Goal: Task Accomplishment & Management: Complete application form

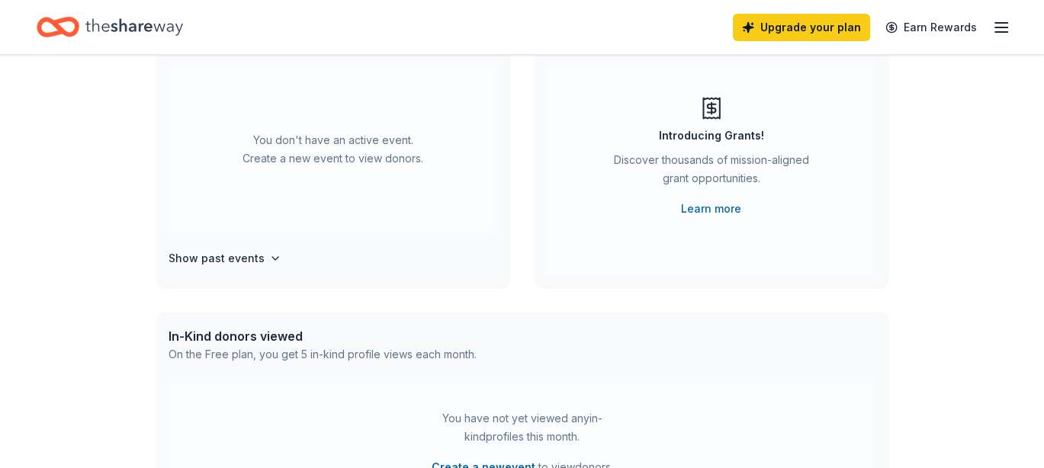
scroll to position [153, 0]
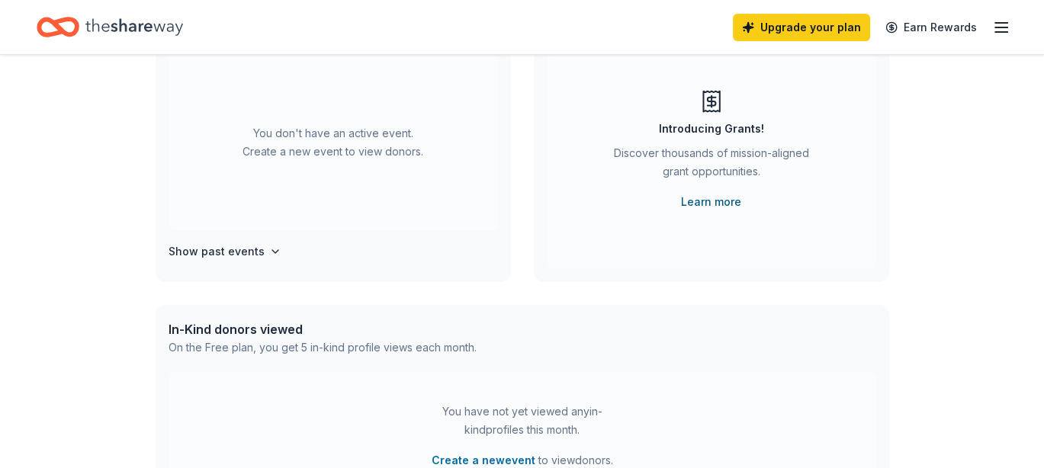
click at [714, 195] on link "Learn more" at bounding box center [711, 202] width 60 height 18
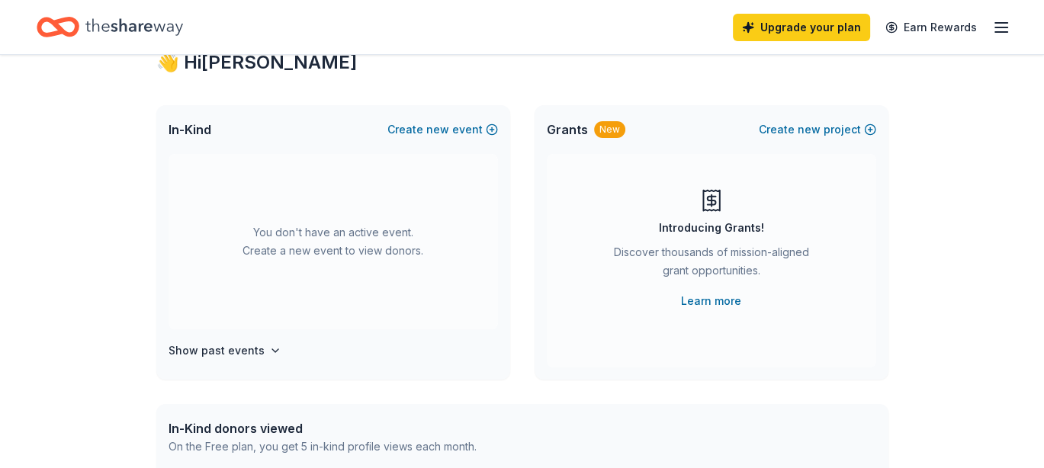
scroll to position [0, 0]
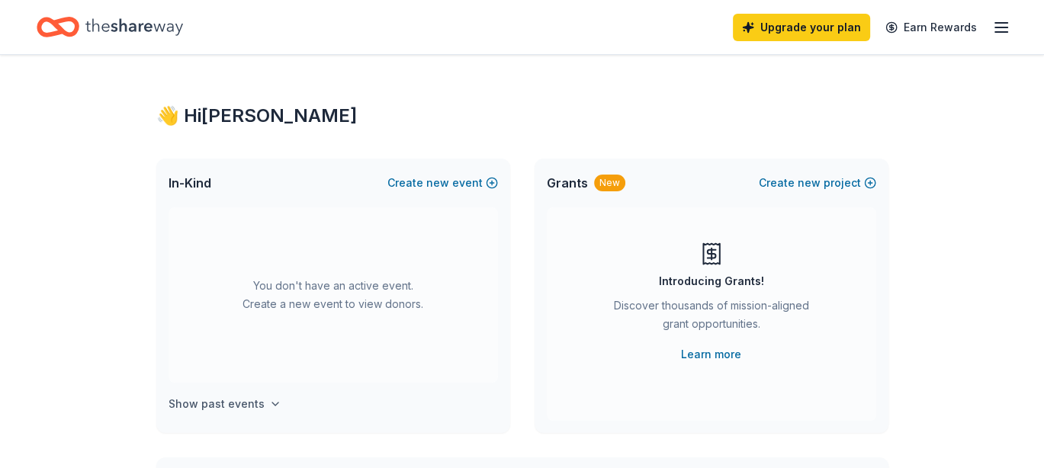
click at [217, 404] on h4 "Show past events" at bounding box center [217, 404] width 96 height 18
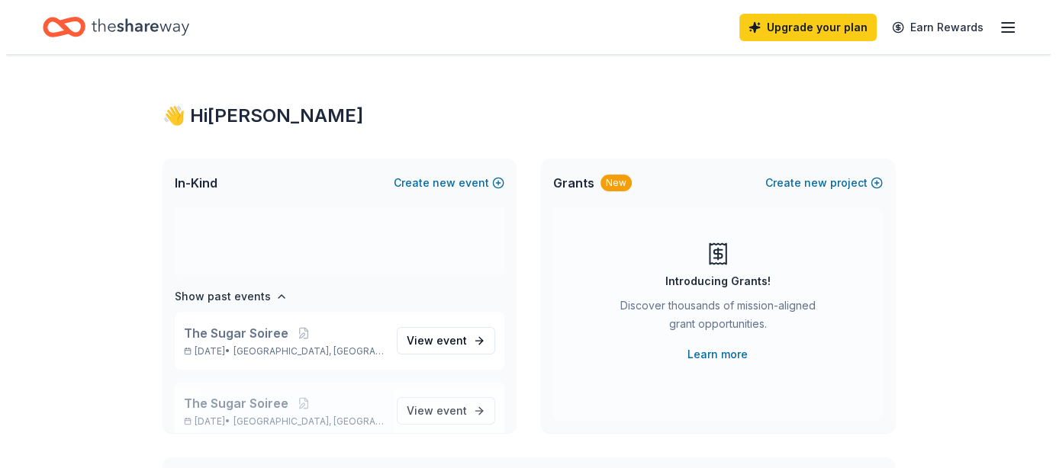
scroll to position [126, 0]
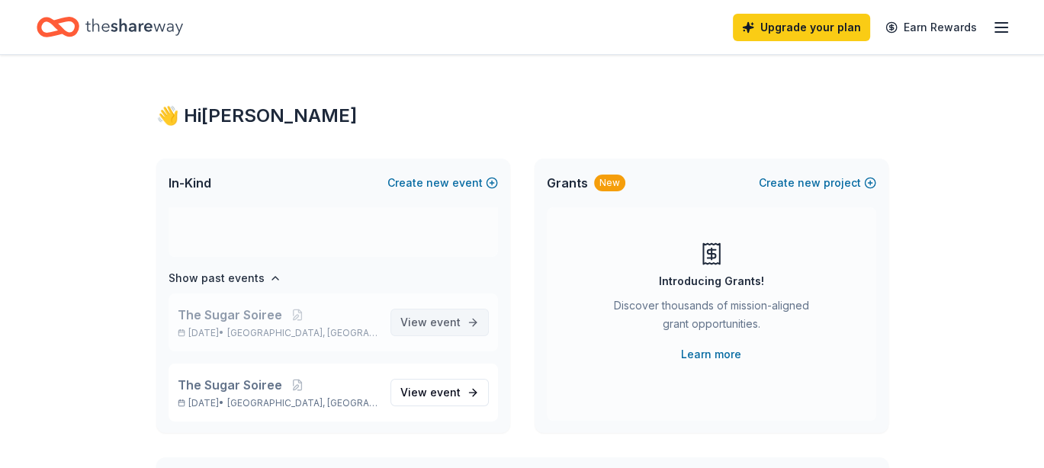
click at [430, 322] on span "event" at bounding box center [445, 322] width 31 height 13
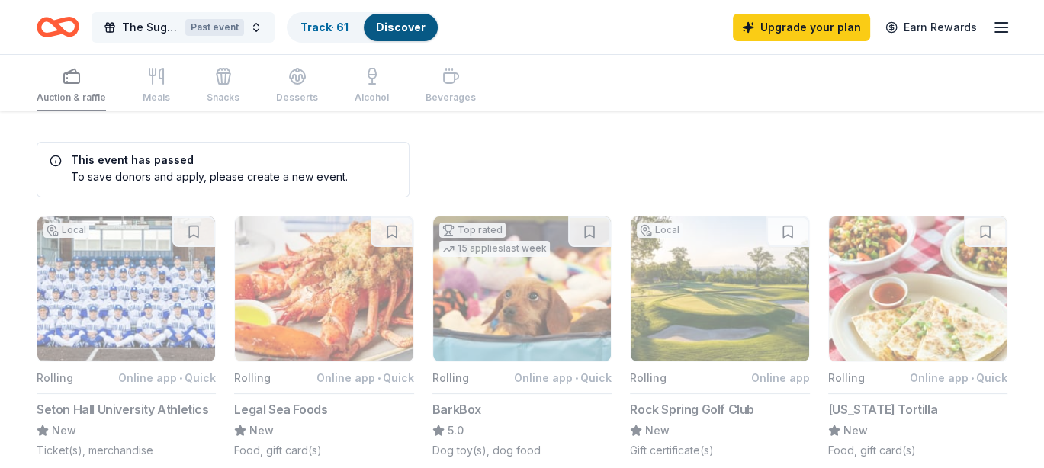
click at [150, 24] on span "The Sugar Soiree" at bounding box center [150, 27] width 57 height 18
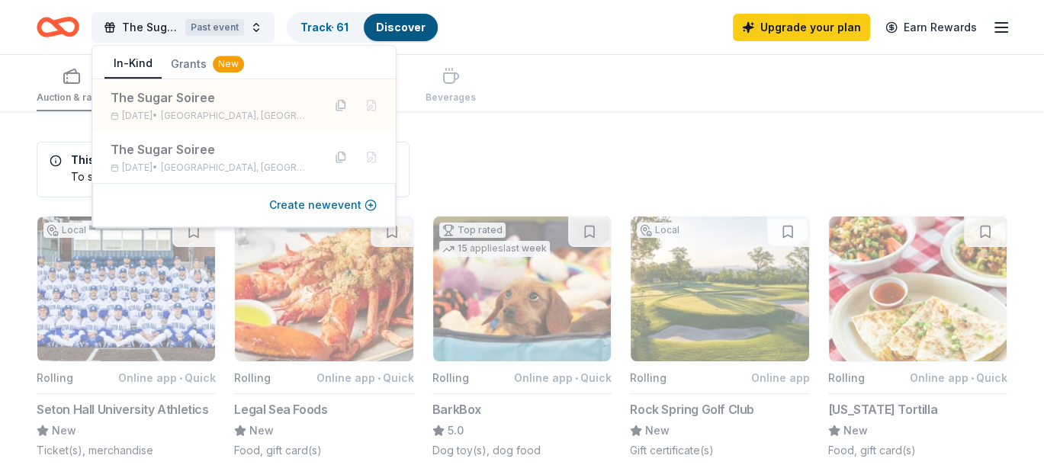
click at [308, 209] on button "Create new event" at bounding box center [323, 205] width 108 height 18
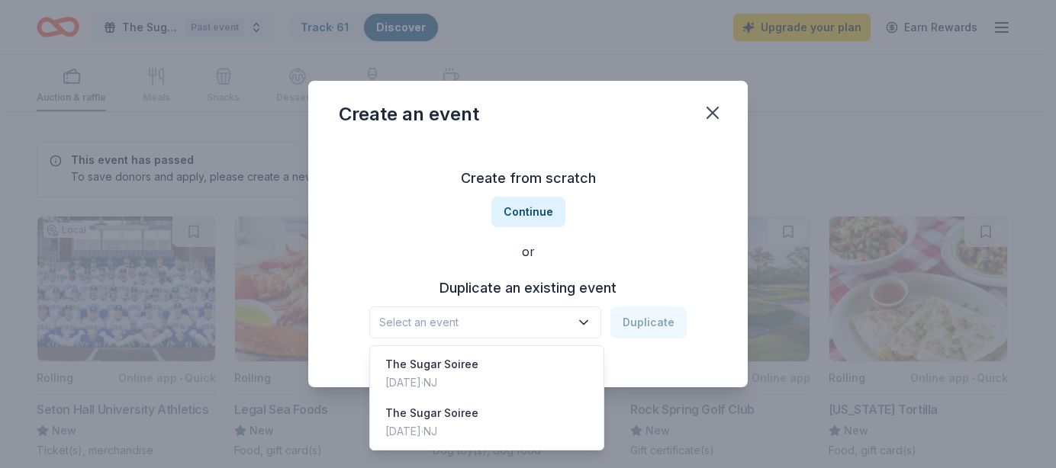
click at [580, 320] on icon "button" at bounding box center [583, 322] width 15 height 15
click at [481, 355] on div "The Sugar Soiree Sep 28, 2024 · NJ" at bounding box center [486, 373] width 227 height 49
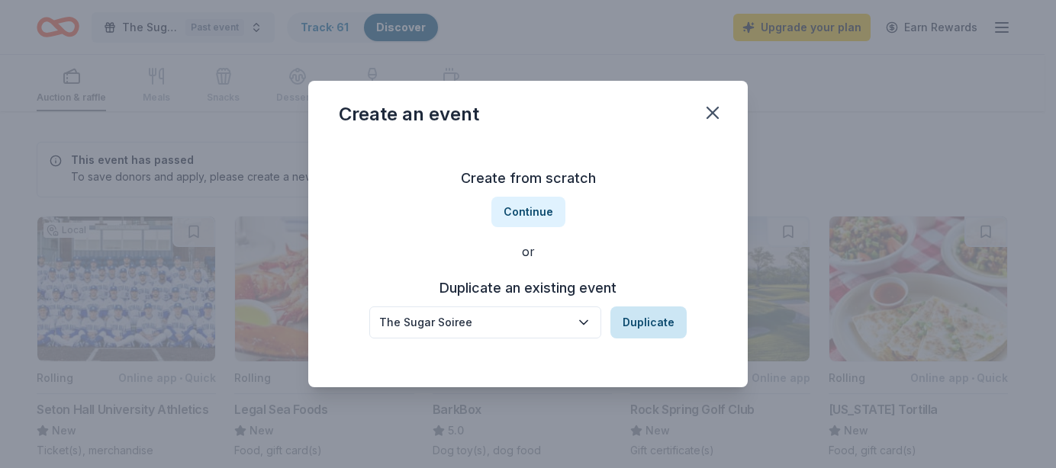
click at [640, 316] on button "Duplicate" at bounding box center [648, 323] width 76 height 32
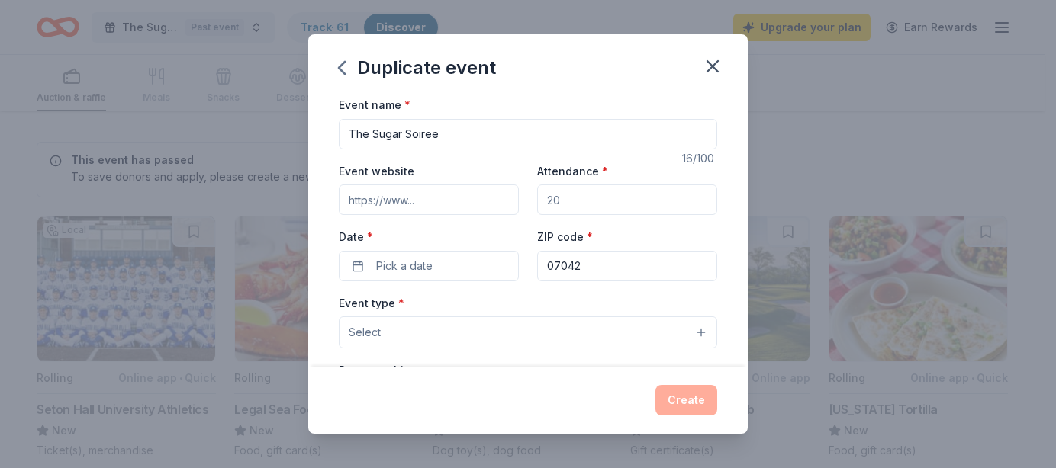
click at [452, 204] on input "Event website" at bounding box center [429, 200] width 180 height 31
type input "https://congenitalhi.org/"
click at [570, 202] on input "Attendance *" at bounding box center [627, 200] width 180 height 31
drag, startPoint x: 570, startPoint y: 202, endPoint x: 540, endPoint y: 204, distance: 29.8
click at [540, 204] on input "Attendance *" at bounding box center [627, 200] width 180 height 31
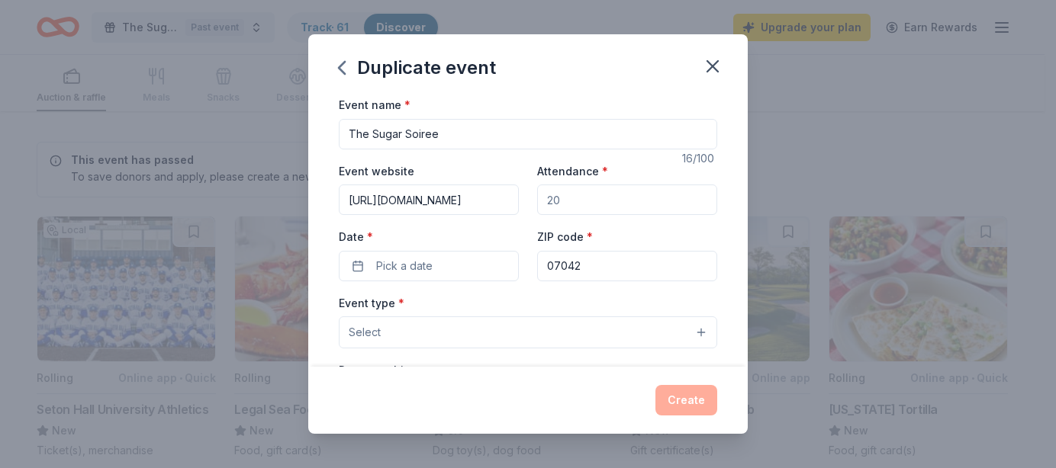
click at [566, 198] on input "Attendance *" at bounding box center [627, 200] width 180 height 31
type input "200"
click at [421, 266] on span "Pick a date" at bounding box center [404, 266] width 56 height 18
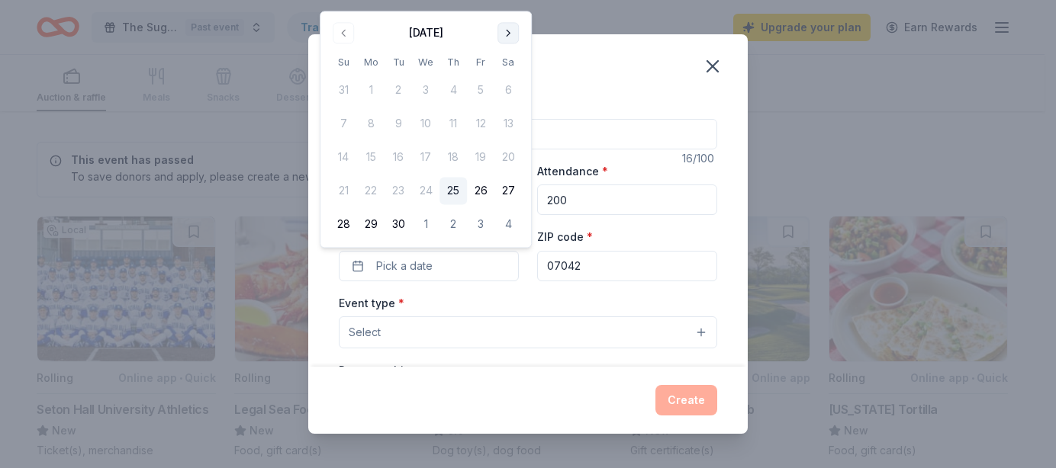
click at [504, 29] on button "Go to next month" at bounding box center [507, 32] width 21 height 21
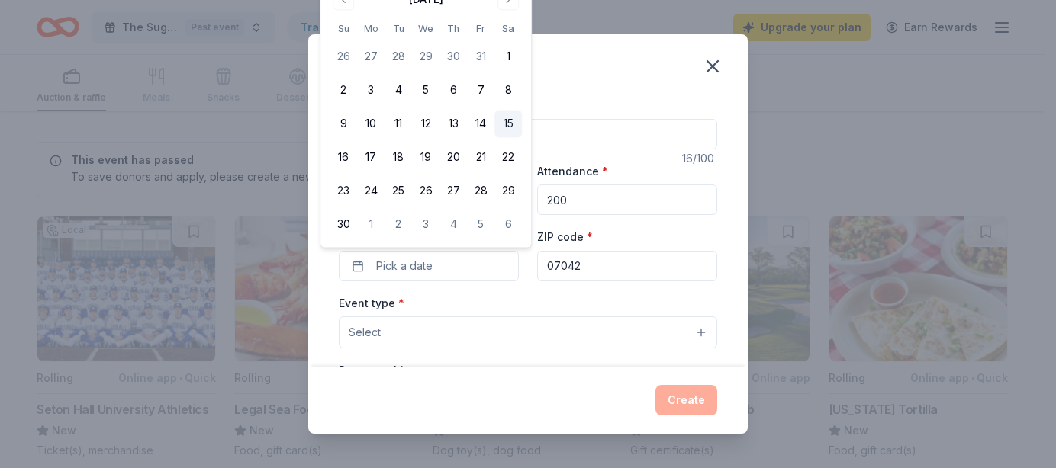
click at [505, 126] on button "15" at bounding box center [507, 124] width 27 height 27
click at [545, 298] on div "Event type * Select" at bounding box center [528, 322] width 378 height 56
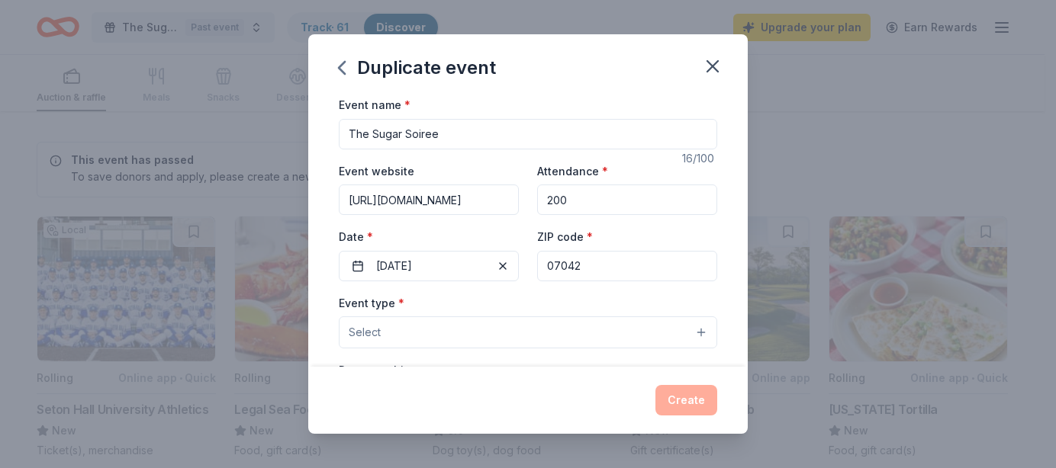
click at [586, 269] on input "07042" at bounding box center [627, 266] width 180 height 31
click at [427, 336] on button "Select" at bounding box center [528, 333] width 378 height 32
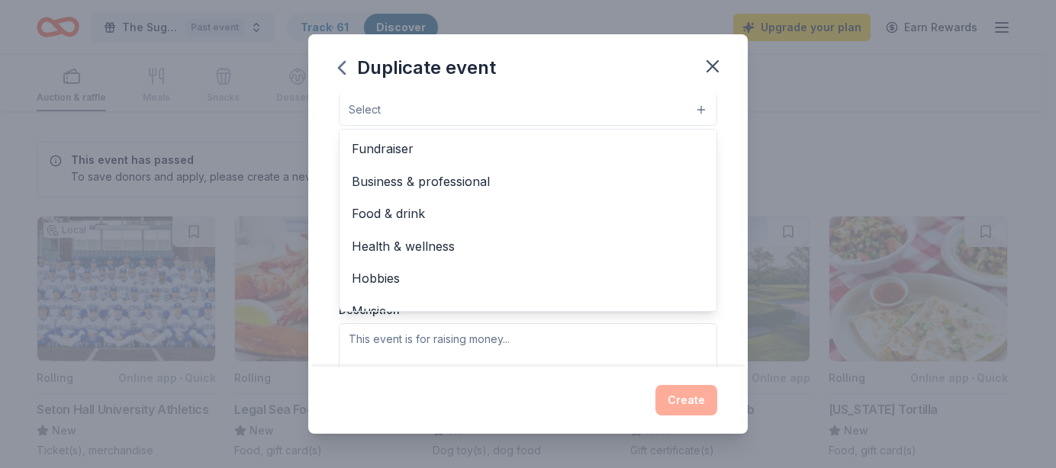
scroll to position [229, 0]
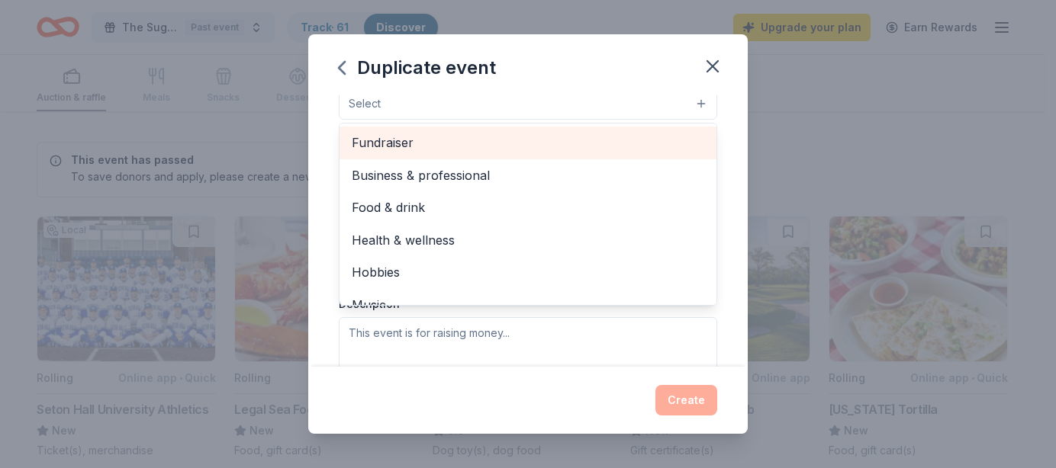
click at [381, 136] on span "Fundraiser" at bounding box center [528, 143] width 352 height 20
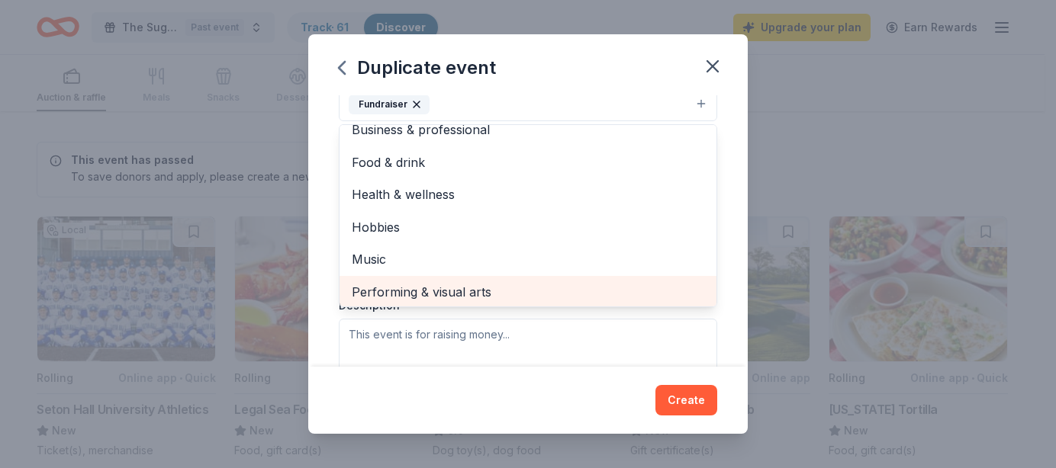
scroll to position [18, 0]
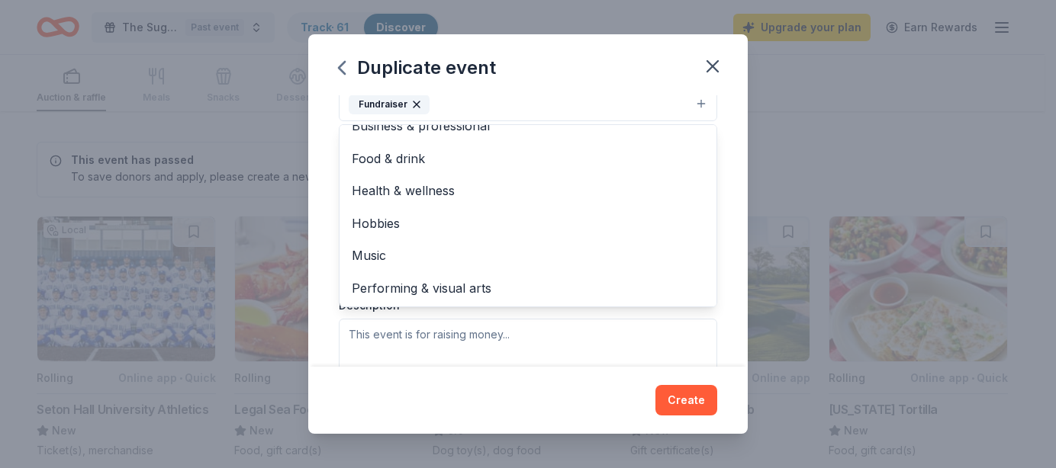
click at [457, 338] on div "Event type * Fundraiser Business & professional Food & drink Health & wellness …" at bounding box center [528, 226] width 378 height 323
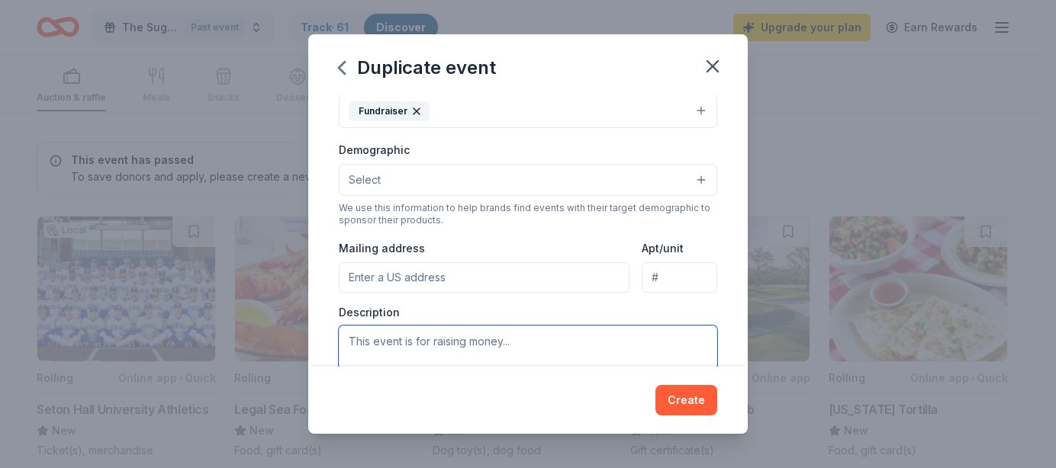
click at [458, 340] on textarea at bounding box center [528, 360] width 378 height 69
paste textarea "Congenital Hyperinsulinism International (CHI) is a US-based organization with …"
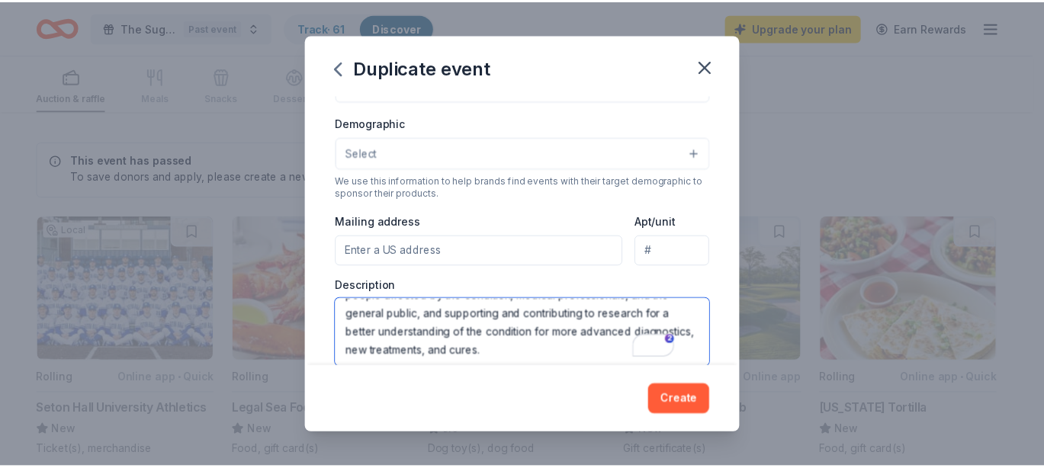
scroll to position [201, 0]
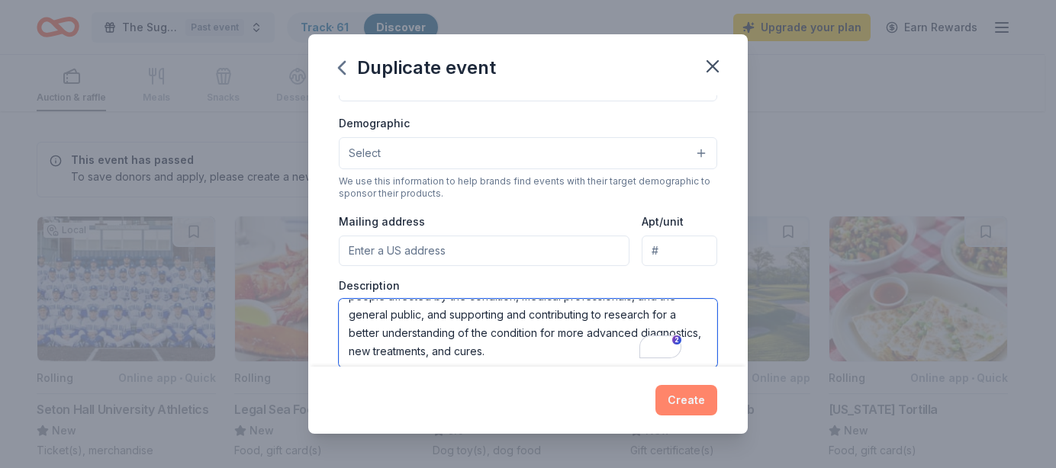
type textarea "Congenital Hyperinsulinism International (CHI) is a US-based organization with …"
click at [683, 398] on button "Create" at bounding box center [686, 400] width 62 height 31
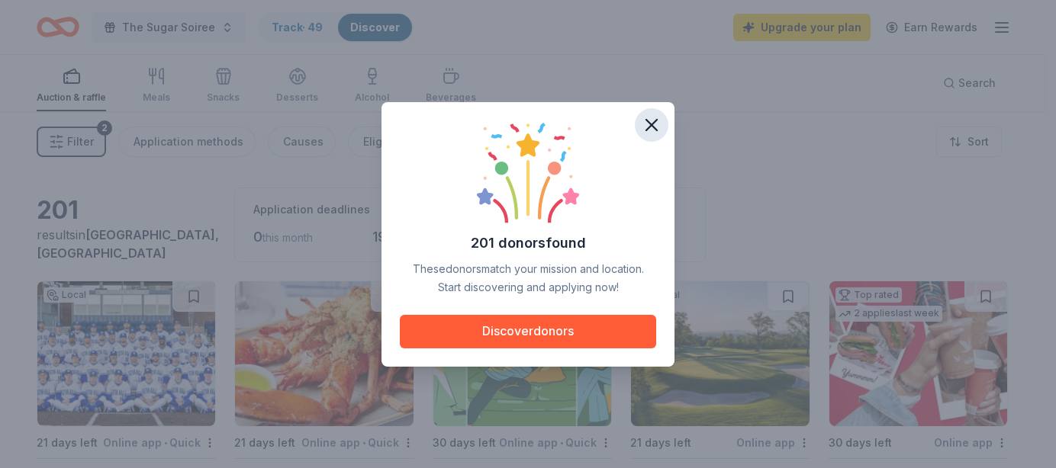
click at [656, 120] on icon "button" at bounding box center [651, 125] width 11 height 11
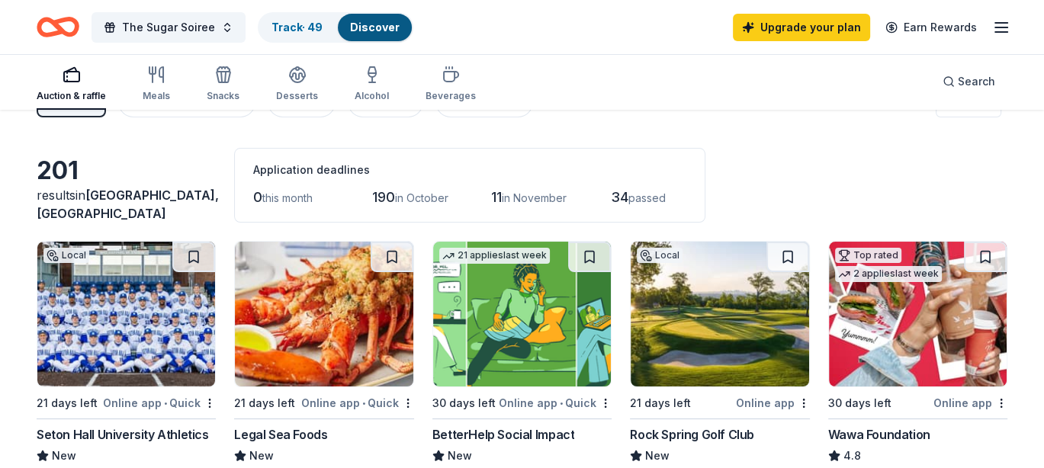
scroll to position [76, 0]
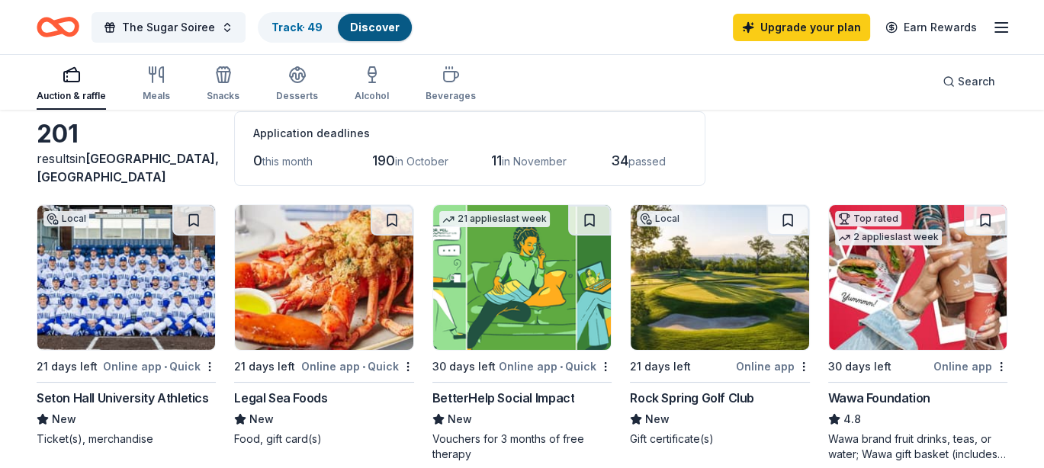
click at [991, 140] on div "201 results in Montclair, NJ Application deadlines 0 this month 190 in October …" at bounding box center [522, 148] width 971 height 75
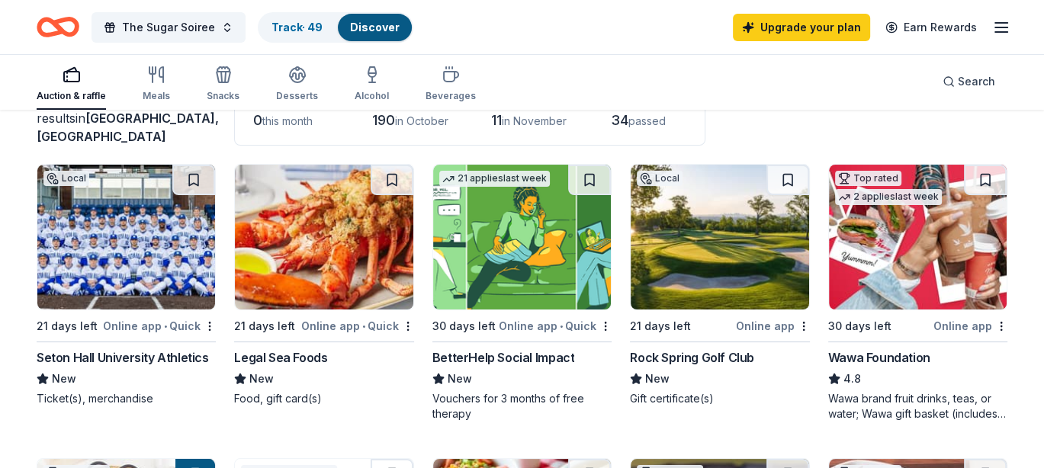
scroll to position [153, 0]
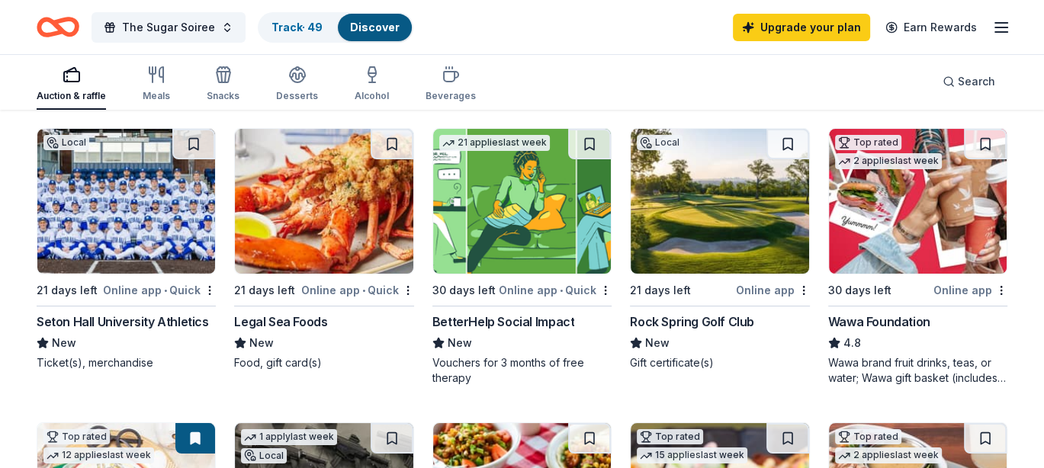
click at [124, 320] on div "Seton Hall University Athletics" at bounding box center [123, 322] width 172 height 18
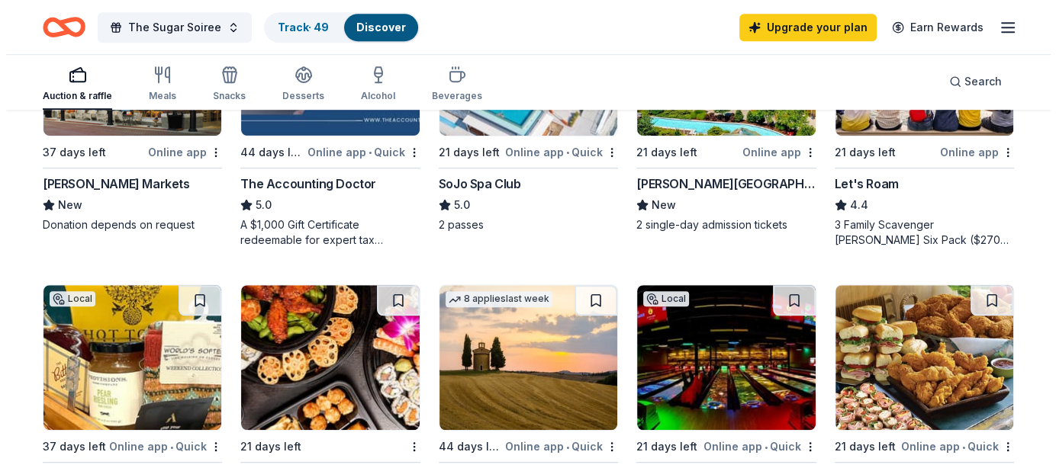
scroll to position [687, 0]
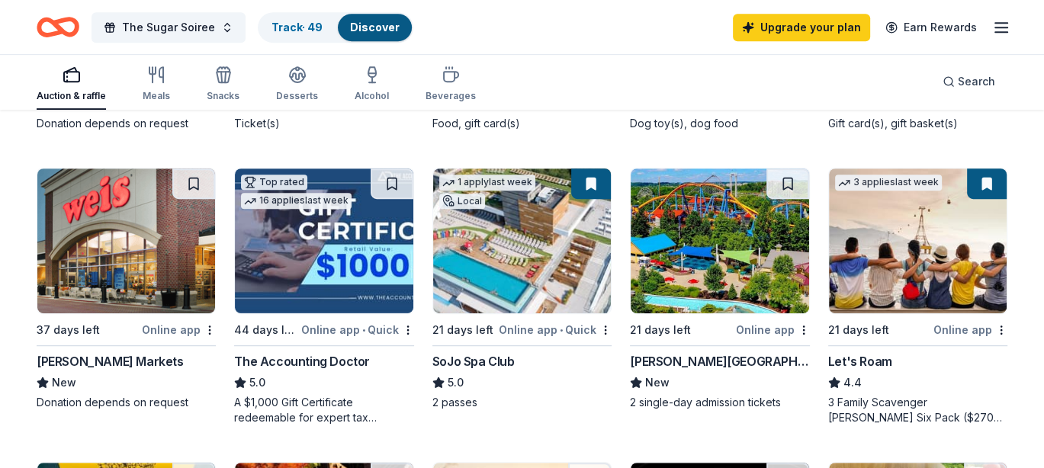
click at [491, 362] on div "SoJo Spa Club" at bounding box center [474, 361] width 82 height 18
click at [189, 24] on span "The Sugar Soiree" at bounding box center [168, 27] width 93 height 18
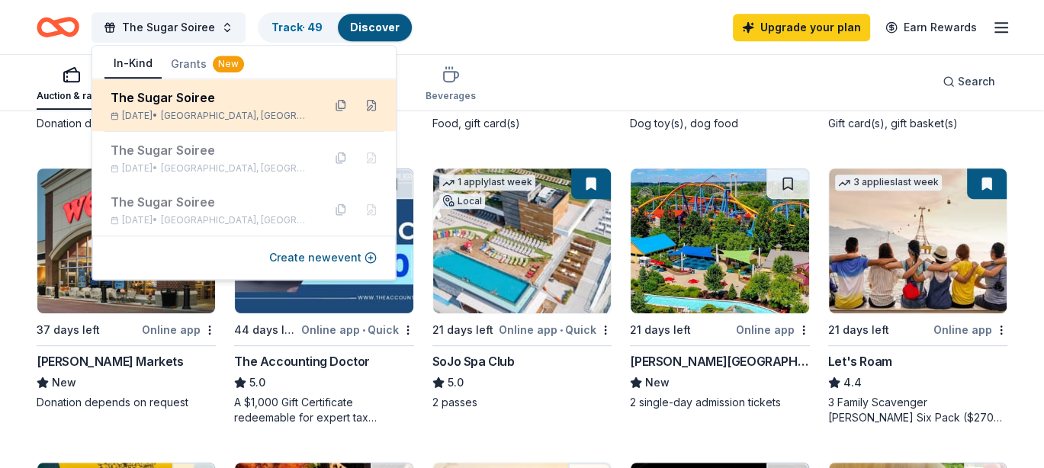
click at [189, 104] on div "The Sugar Soiree" at bounding box center [211, 97] width 200 height 18
click at [372, 102] on button at bounding box center [371, 105] width 24 height 24
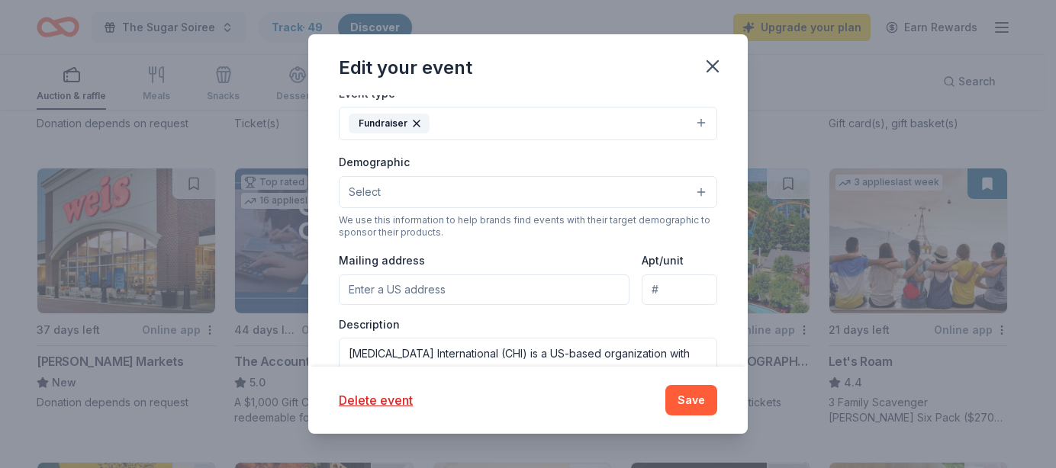
scroll to position [305, 0]
click at [369, 196] on span "Select" at bounding box center [365, 191] width 32 height 18
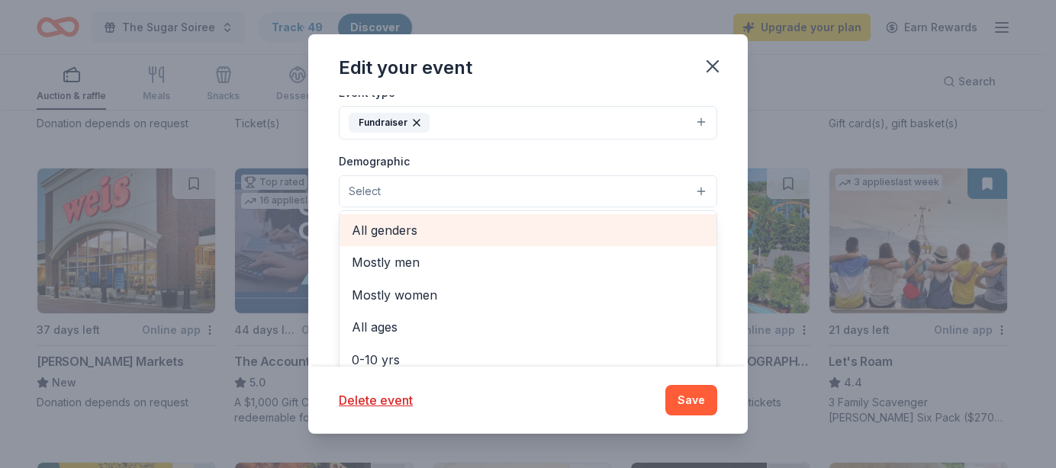
click at [380, 229] on span "All genders" at bounding box center [528, 230] width 352 height 20
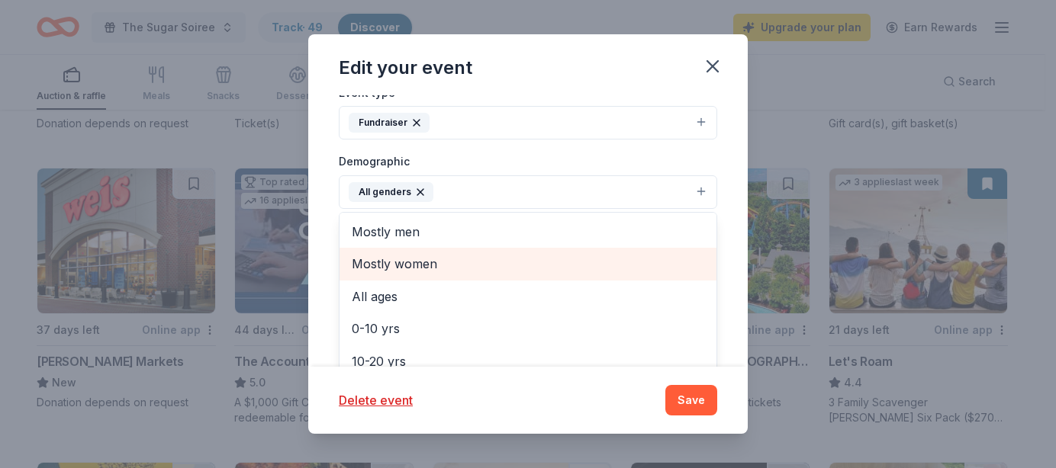
click at [424, 263] on span "Mostly women" at bounding box center [528, 264] width 352 height 20
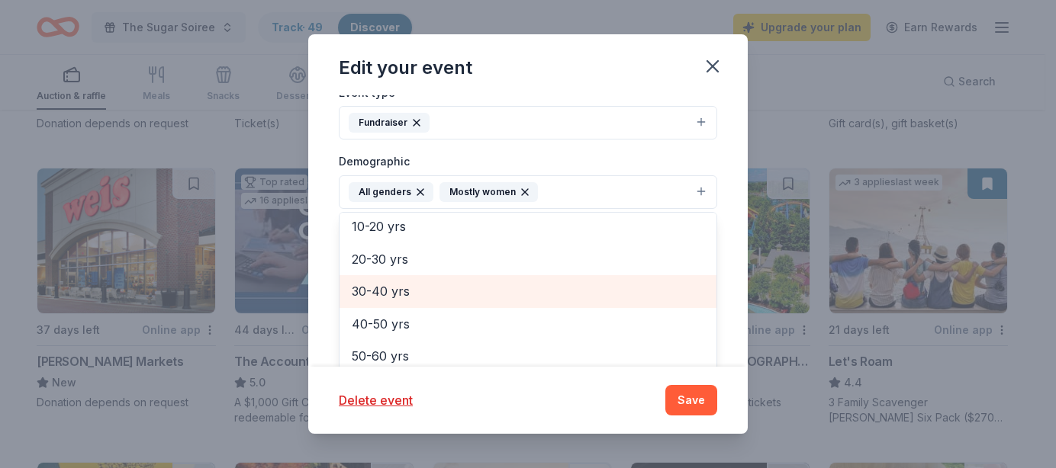
scroll to position [76, 0]
click at [372, 281] on span "20-30 yrs" at bounding box center [528, 285] width 352 height 20
click at [372, 282] on span "30-40 yrs" at bounding box center [528, 285] width 352 height 20
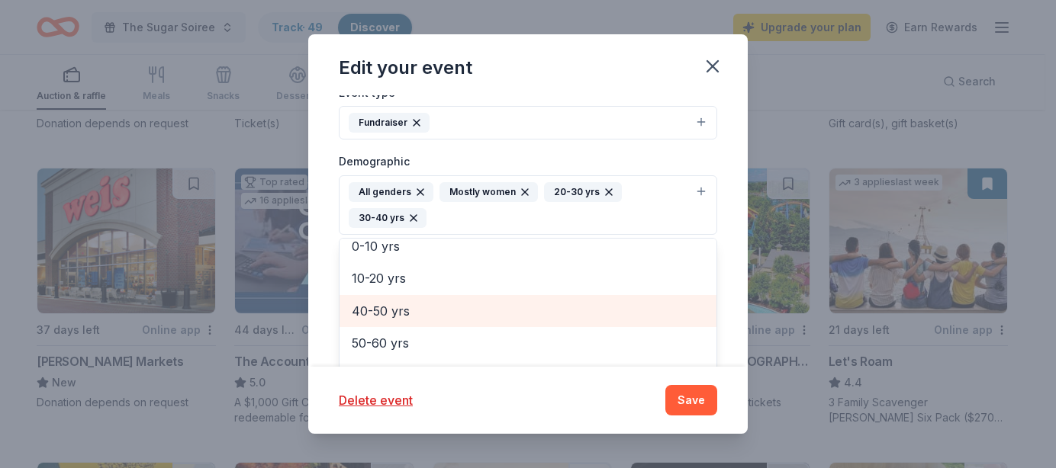
click at [369, 302] on span "40-50 yrs" at bounding box center [528, 311] width 352 height 20
click at [375, 318] on span "50-60 yrs" at bounding box center [528, 311] width 352 height 20
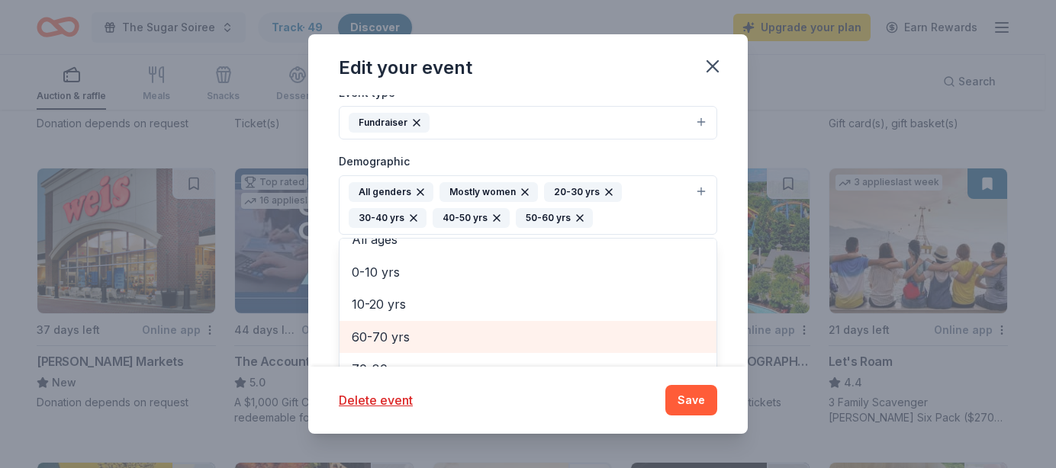
click at [379, 336] on span "60-70 yrs" at bounding box center [528, 337] width 352 height 20
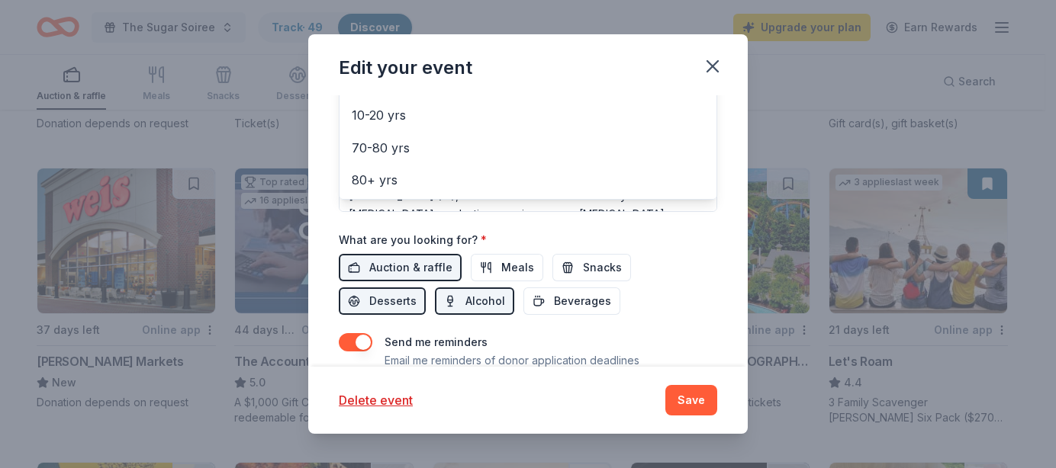
scroll to position [531, 0]
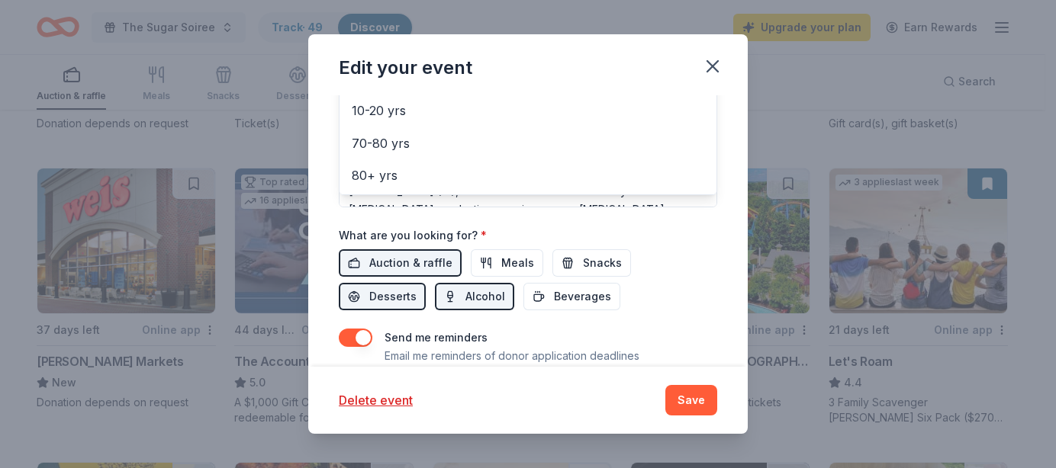
click at [578, 266] on div "Event name * The Sugar Soiree 16 /100 Event website https://congenitalhi.org/ A…" at bounding box center [528, 26] width 378 height 734
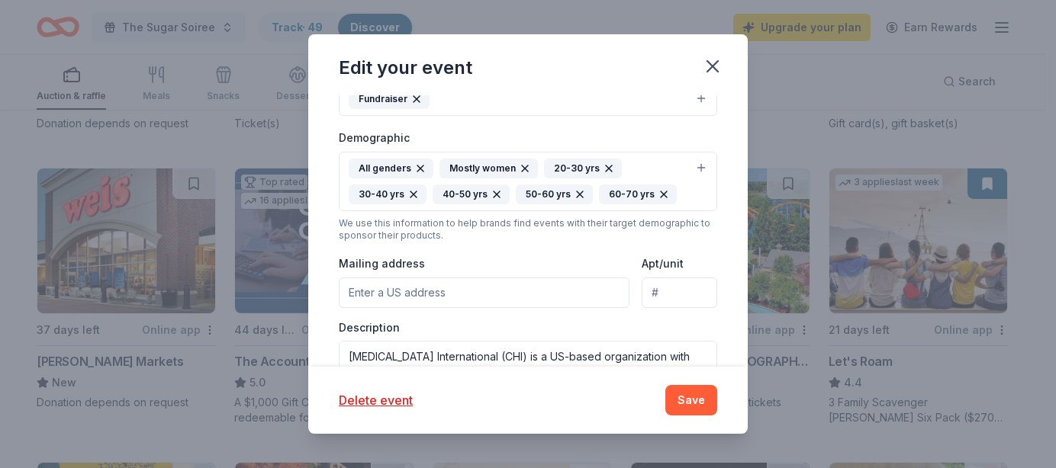
scroll to position [355, 0]
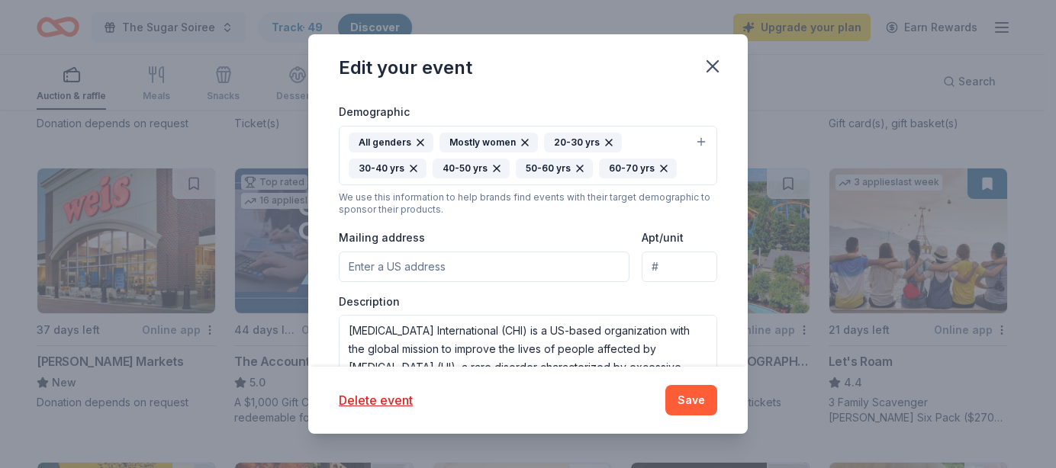
click at [399, 262] on input "Mailing address" at bounding box center [484, 267] width 291 height 31
type input "PO Box 135"
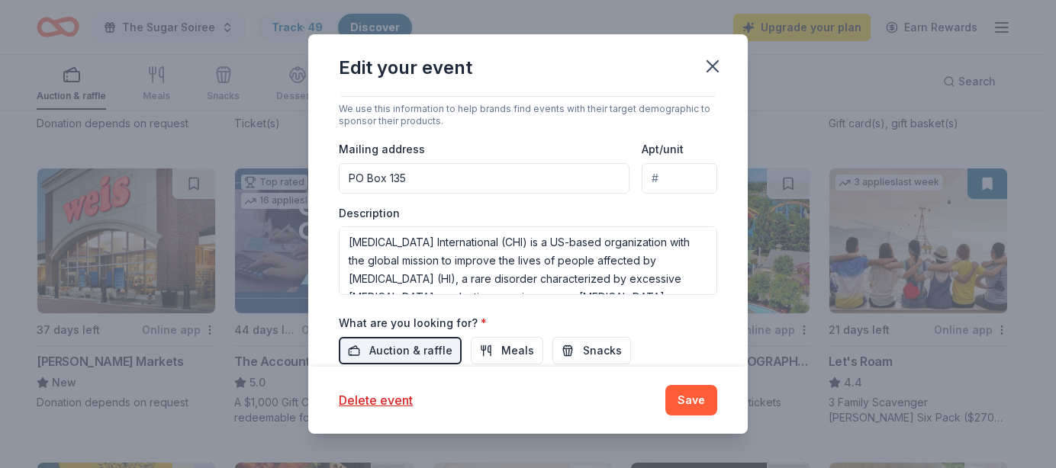
scroll to position [427, 0]
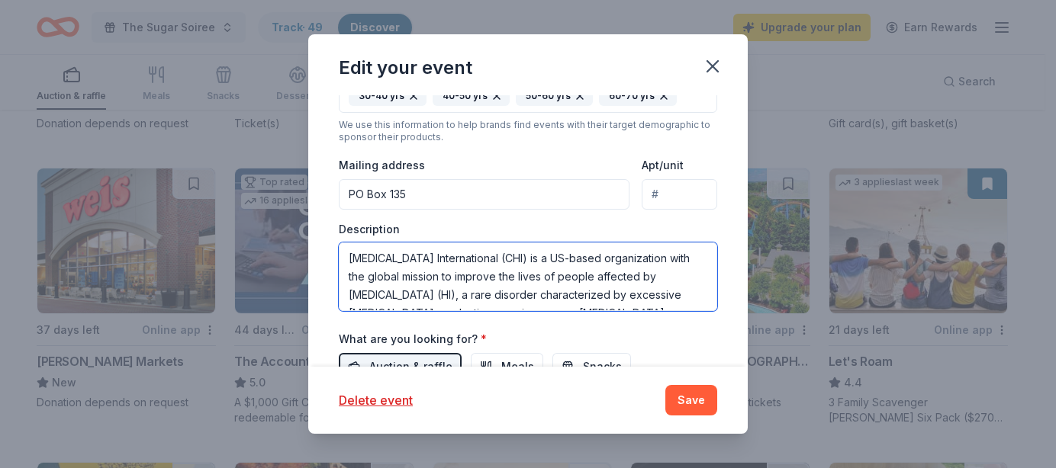
click at [349, 252] on textarea "Congenital Hyperinsulinism International (CHI) is a US-based organization with …" at bounding box center [528, 277] width 378 height 69
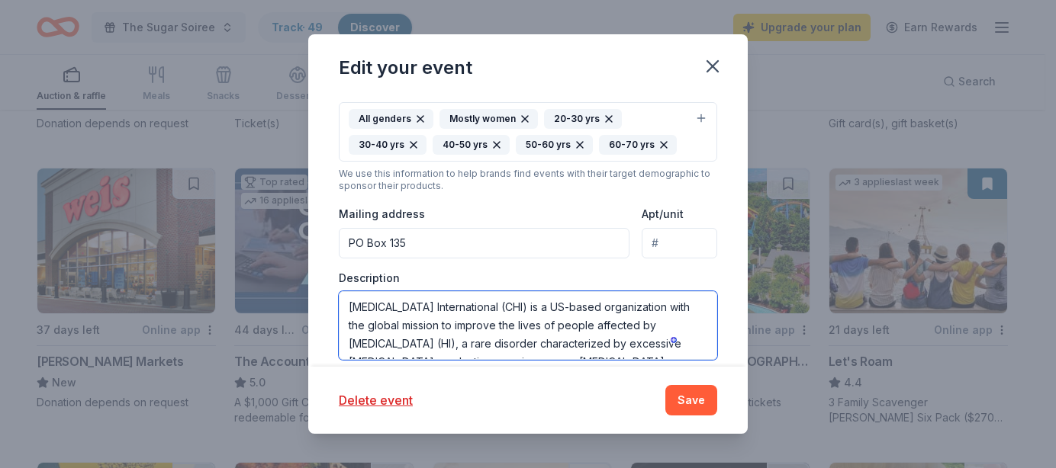
scroll to position [351, 0]
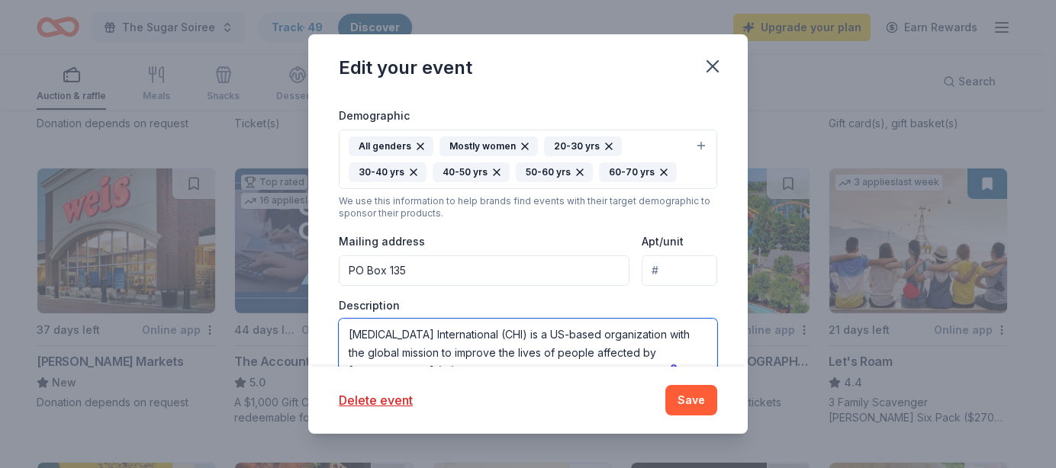
drag, startPoint x: 449, startPoint y: 295, endPoint x: 314, endPoint y: 245, distance: 144.8
click at [314, 245] on div "Update donors you've applied to Let donors know of any updates you've made sinc…" at bounding box center [527, 231] width 439 height 272
click at [342, 328] on textarea "Congenital Hyperinsulinism International (CHI) is a US-based organization with …" at bounding box center [528, 353] width 378 height 69
paste textarea "Congenital Hyperinsulinism International’s (CHI) annual Sugar Soirée will be he…"
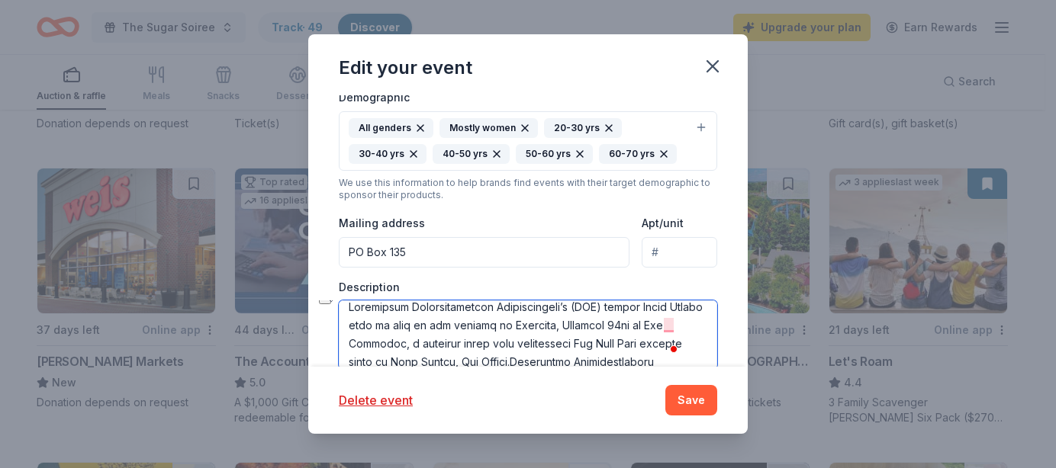
drag, startPoint x: 531, startPoint y: 323, endPoint x: 459, endPoint y: 323, distance: 71.7
click at [459, 323] on textarea "To enrich screen reader interactions, please activate Accessibility in Grammarl…" at bounding box center [528, 335] width 378 height 69
drag, startPoint x: 651, startPoint y: 341, endPoint x: 678, endPoint y: 326, distance: 31.4
click at [678, 326] on textarea "To enrich screen reader interactions, please activate Accessibility in Grammarl…" at bounding box center [528, 335] width 378 height 69
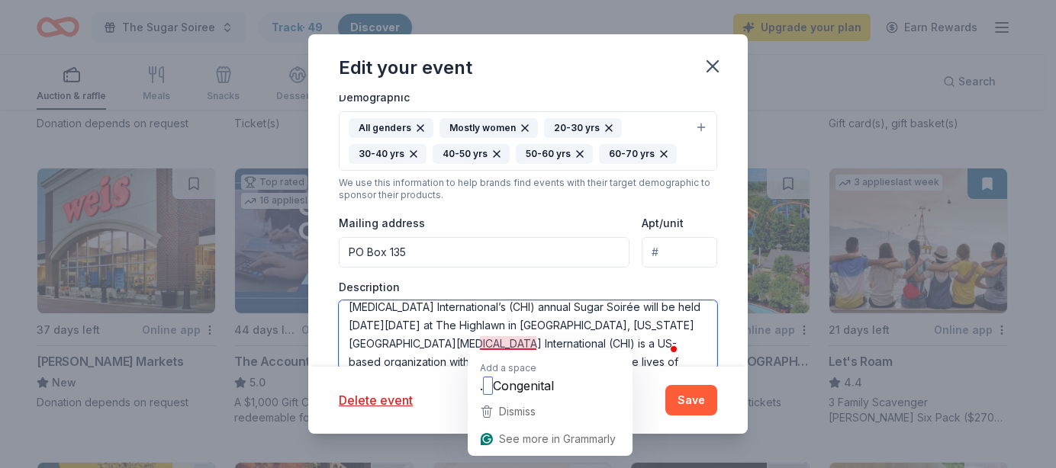
click at [481, 343] on textarea "Congenital Hyperinsulinism International’s (CHI) annual Sugar Soirée will be he…" at bounding box center [528, 335] width 378 height 69
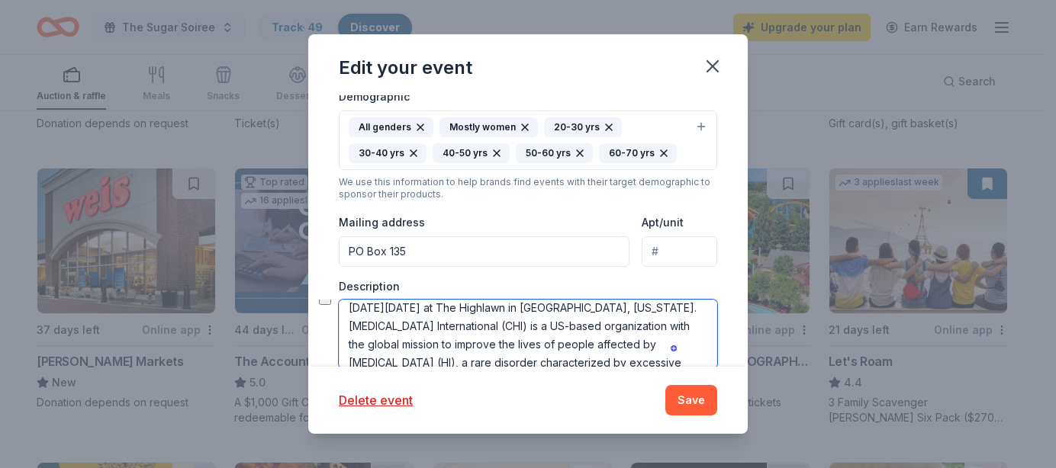
scroll to position [49, 0]
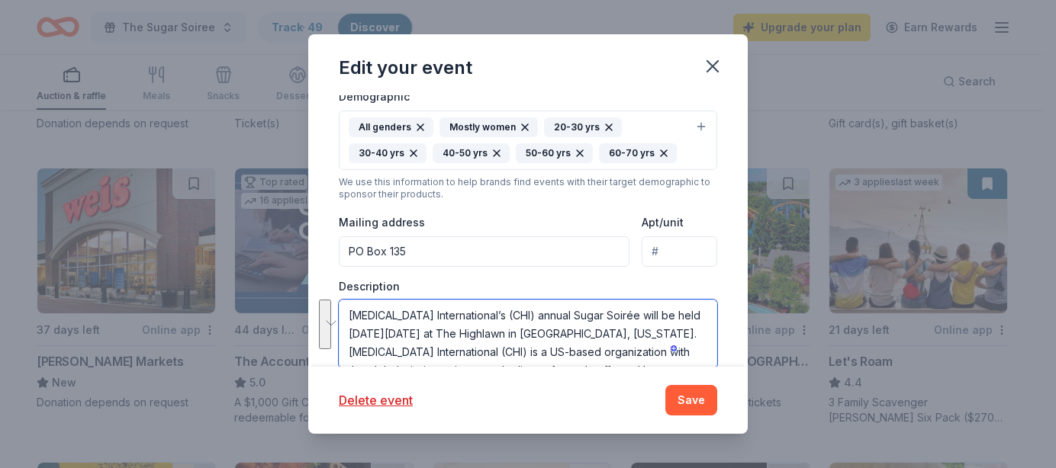
drag, startPoint x: 483, startPoint y: 340, endPoint x: 419, endPoint y: 307, distance: 71.7
click at [419, 307] on textarea "Congenital Hyperinsulinism International’s (CHI) annual Sugar Soirée will be he…" at bounding box center [528, 334] width 378 height 69
click at [433, 321] on textarea "Congenital Hyperinsulinism International’s (CHI) annual Sugar Soirée will be he…" at bounding box center [528, 334] width 378 height 69
drag, startPoint x: 485, startPoint y: 349, endPoint x: 629, endPoint y: 346, distance: 143.4
click at [629, 346] on textarea "Congenital Hyperinsulinism International’s (CHI) annual Sugar Soirée will be he…" at bounding box center [528, 334] width 378 height 69
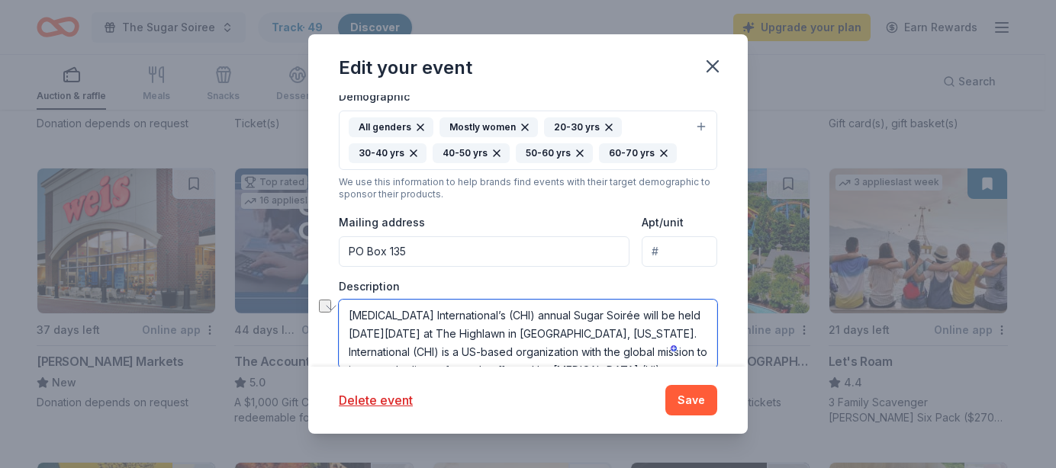
drag, startPoint x: 556, startPoint y: 351, endPoint x: 487, endPoint y: 352, distance: 69.4
click at [487, 352] on textarea "Congenital Hyperinsulinism International’s (CHI) annual Sugar Soirée will be he…" at bounding box center [528, 334] width 378 height 69
click at [504, 349] on textarea "Congenital Hyperinsulinism International’s (CHI) annual Sugar Soirée will be he…" at bounding box center [528, 334] width 378 height 69
click at [584, 351] on textarea "Congenital Hyperinsulinism International’s (CHI) annual Sugar Soirée will be he…" at bounding box center [528, 334] width 378 height 69
click at [613, 347] on textarea "Congenital Hyperinsulinism International’s (CHI) annual Sugar Soirée will be he…" at bounding box center [528, 334] width 378 height 69
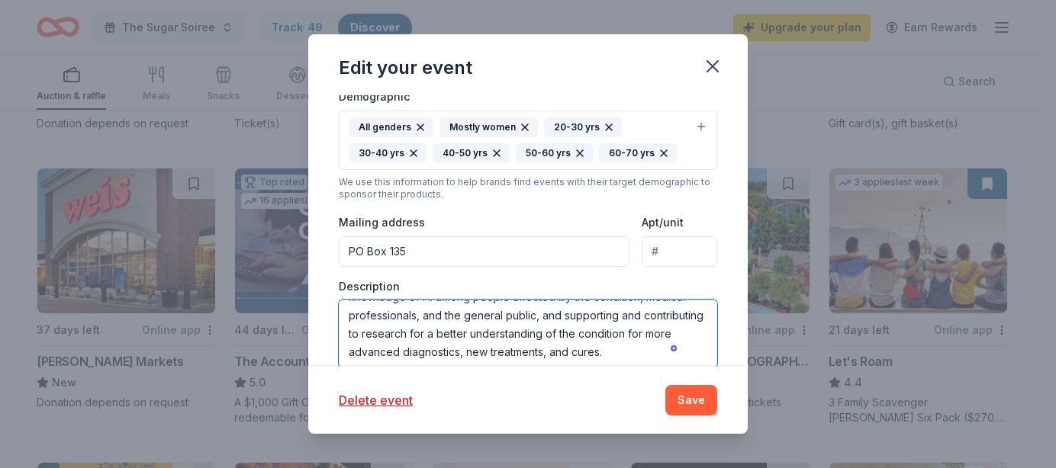
paste textarea "The organization’s signature event to celebrate the congenital hyperinsulinism …"
click at [639, 359] on textarea "To enrich screen reader interactions, please activate Accessibility in Grammarl…" at bounding box center [528, 334] width 378 height 69
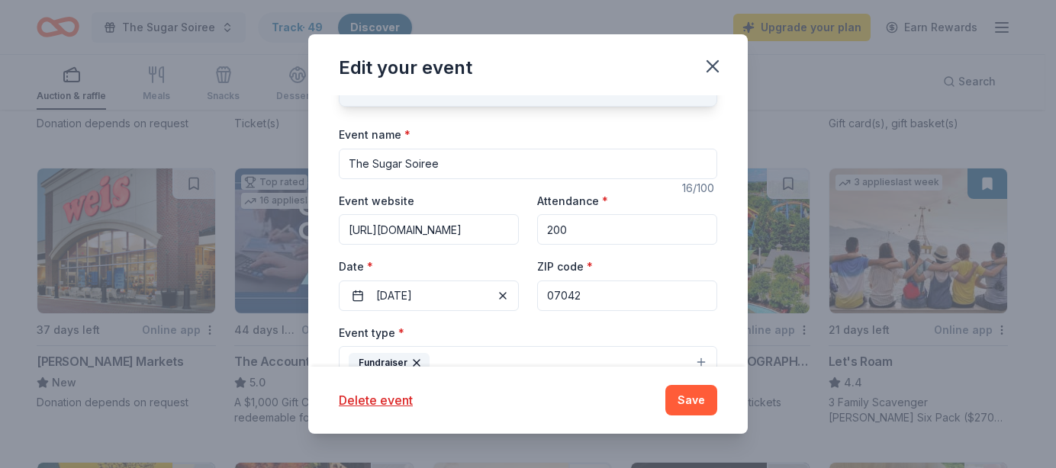
drag, startPoint x: 630, startPoint y: 351, endPoint x: 310, endPoint y: 325, distance: 321.5
click at [310, 325] on div "Update donors you've applied to Let donors know of any updates you've made sinc…" at bounding box center [527, 231] width 439 height 272
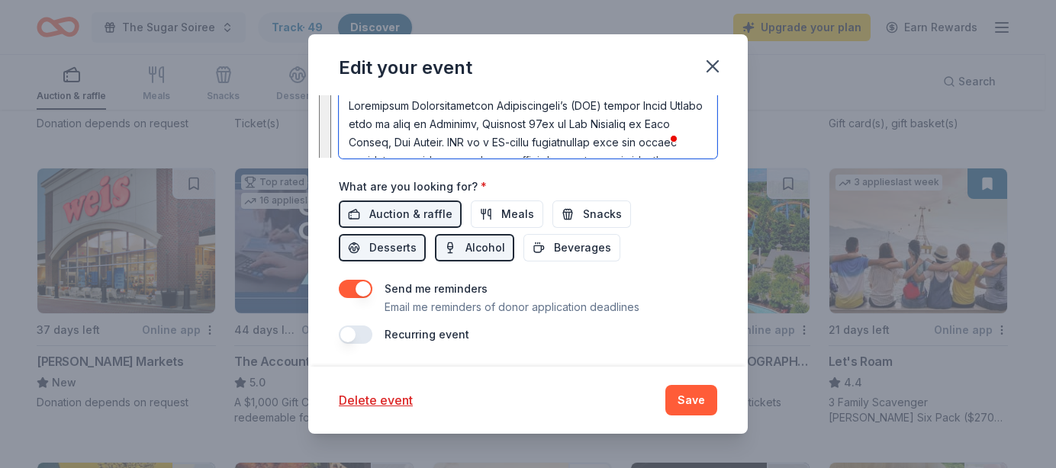
type textarea "Congenital Hyperinsulinism International’s (CHI) annual Sugar Soirée will be he…"
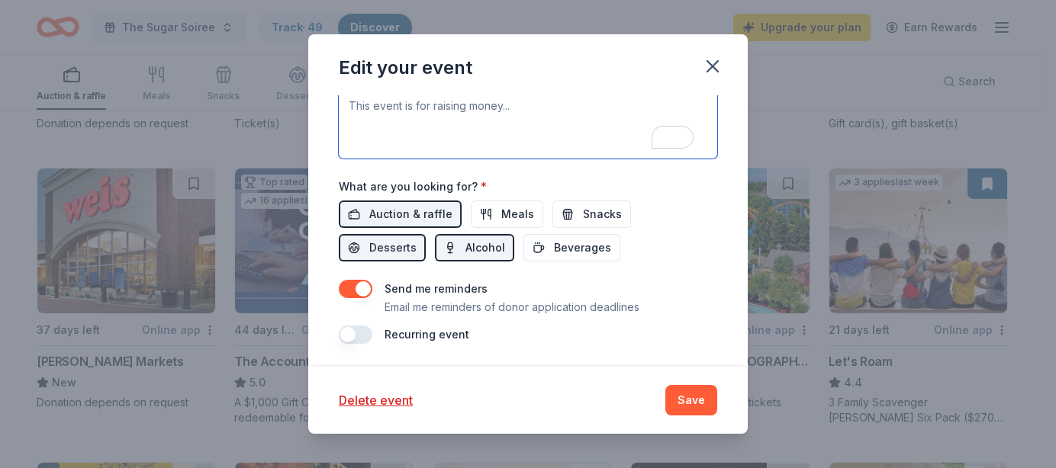
paste textarea "Congenital Hyperinsulinism International’s (CHI) annual Sugar Soirée will take …"
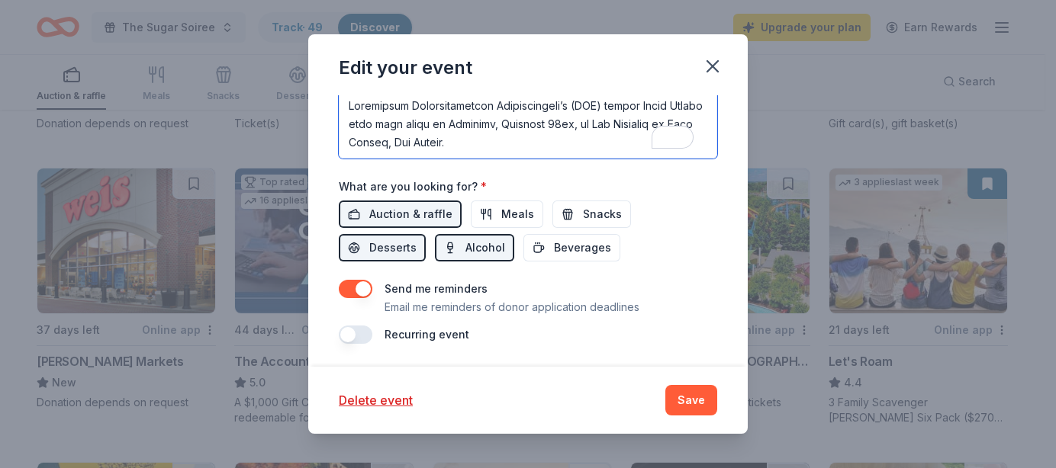
scroll to position [357, 0]
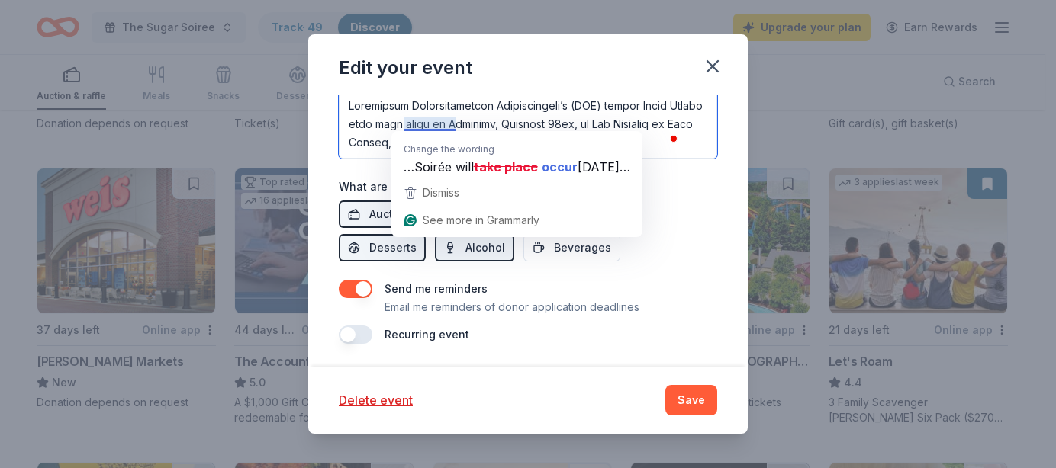
click at [455, 123] on textarea "To enrich screen reader interactions, please activate Accessibility in Grammarl…" at bounding box center [528, 124] width 378 height 69
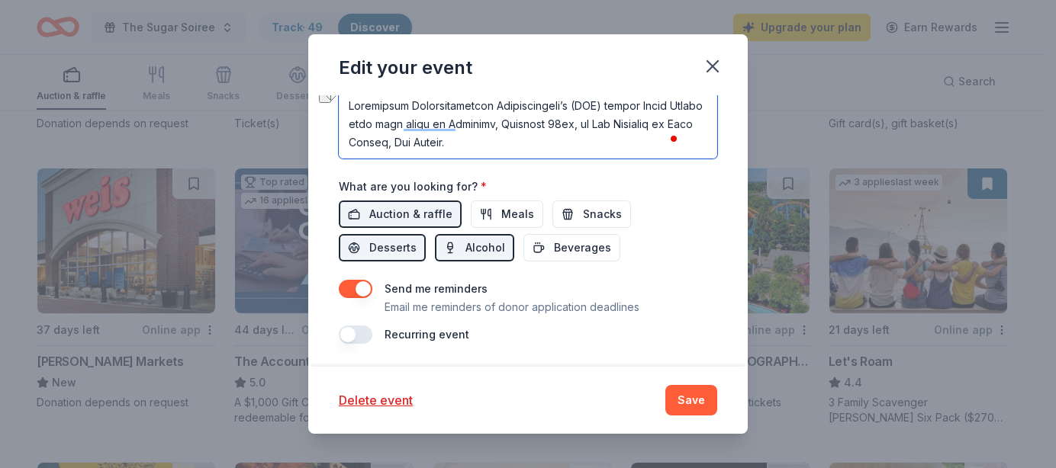
drag, startPoint x: 455, startPoint y: 120, endPoint x: 386, endPoint y: 117, distance: 69.5
click at [386, 117] on textarea "To enrich screen reader interactions, please activate Accessibility in Grammarl…" at bounding box center [528, 124] width 378 height 69
drag, startPoint x: 406, startPoint y: 118, endPoint x: 381, endPoint y: 116, distance: 24.5
click at [381, 116] on textarea "To enrich screen reader interactions, please activate Accessibility in Grammarl…" at bounding box center [528, 124] width 378 height 69
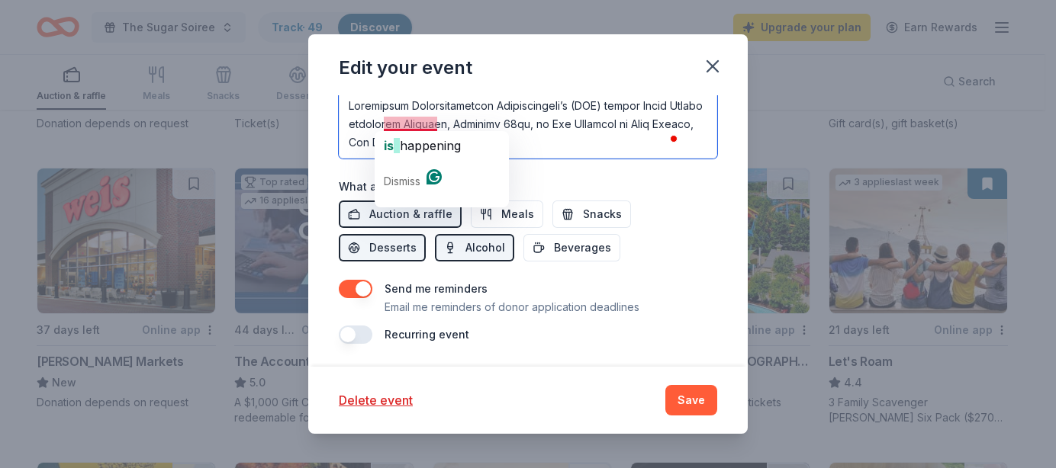
click at [384, 117] on textarea "To enrich screen reader interactions, please activate Accessibility in Grammarl…" at bounding box center [528, 124] width 378 height 69
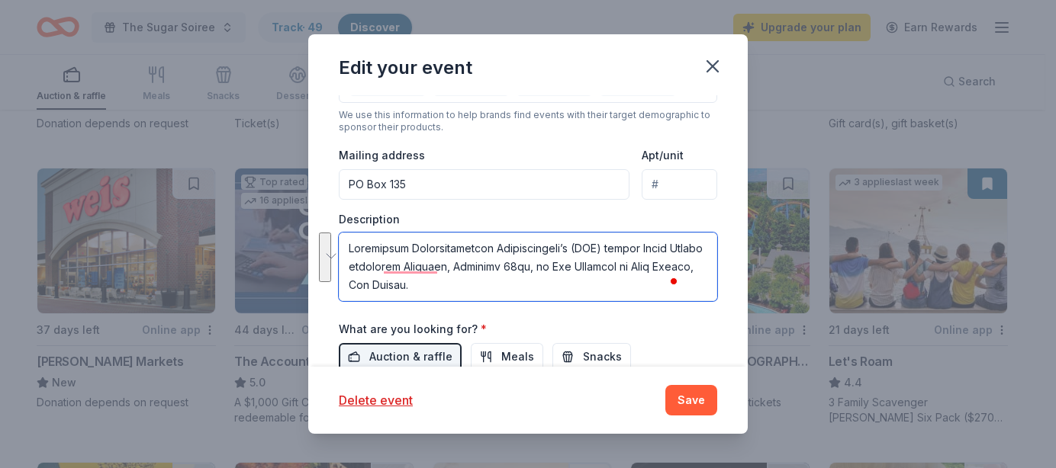
scroll to position [427, 0]
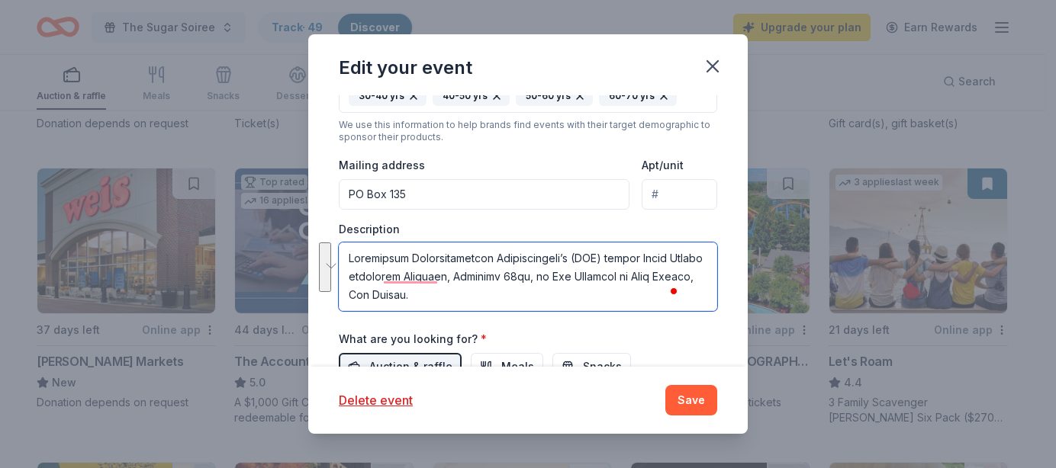
drag, startPoint x: 488, startPoint y: 143, endPoint x: 334, endPoint y: 108, distance: 157.3
click at [333, 108] on div "Update donors you've applied to Let donors know of any updates you've made sinc…" at bounding box center [527, 231] width 439 height 272
type textarea "CHI is a U.S.-based nonprofit with a global mission to improve the lives of tho…"
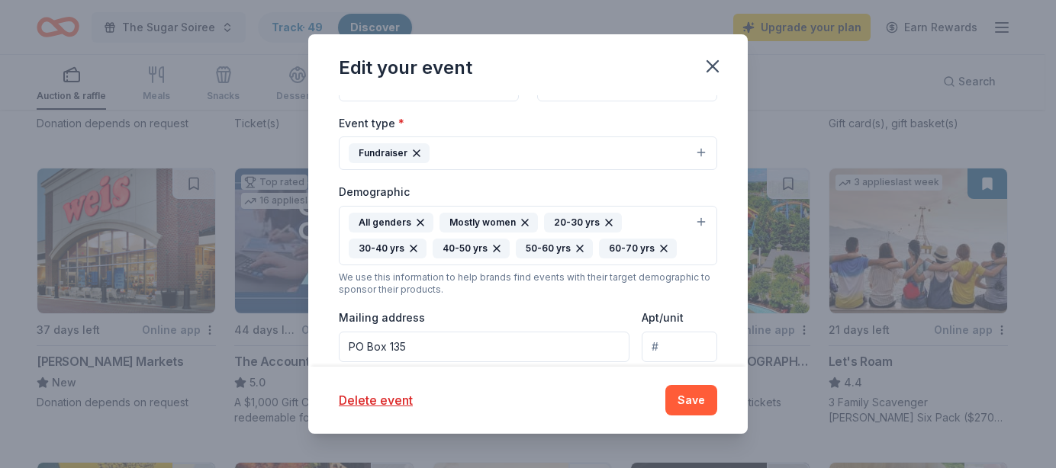
drag, startPoint x: 464, startPoint y: 300, endPoint x: 315, endPoint y: 249, distance: 157.3
click at [315, 249] on div "Update donors you've applied to Let donors know of any updates you've made sinc…" at bounding box center [527, 231] width 439 height 272
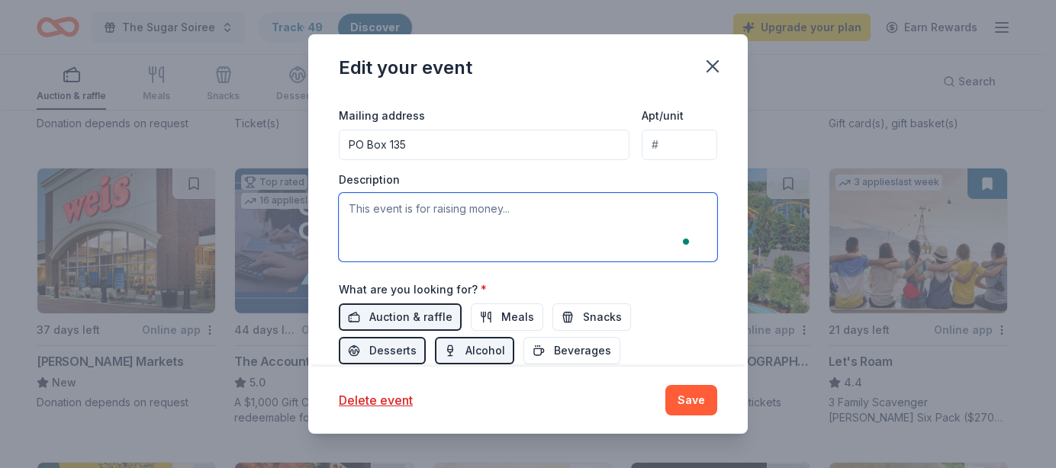
click at [401, 230] on textarea "To enrich screen reader interactions, please activate Accessibility in Grammarl…" at bounding box center [528, 227] width 378 height 69
paste textarea "Congenital Hyperinsulinism International (CHI) will host its annual Sugar Soiré…"
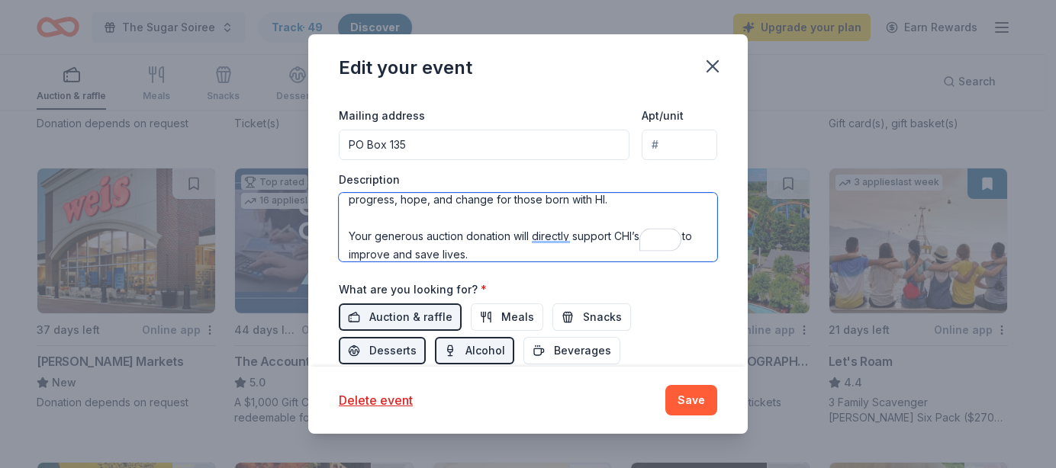
click at [442, 219] on textarea "Congenital Hyperinsulinism International (CHI) will host its annual Sugar Soiré…" at bounding box center [528, 227] width 378 height 69
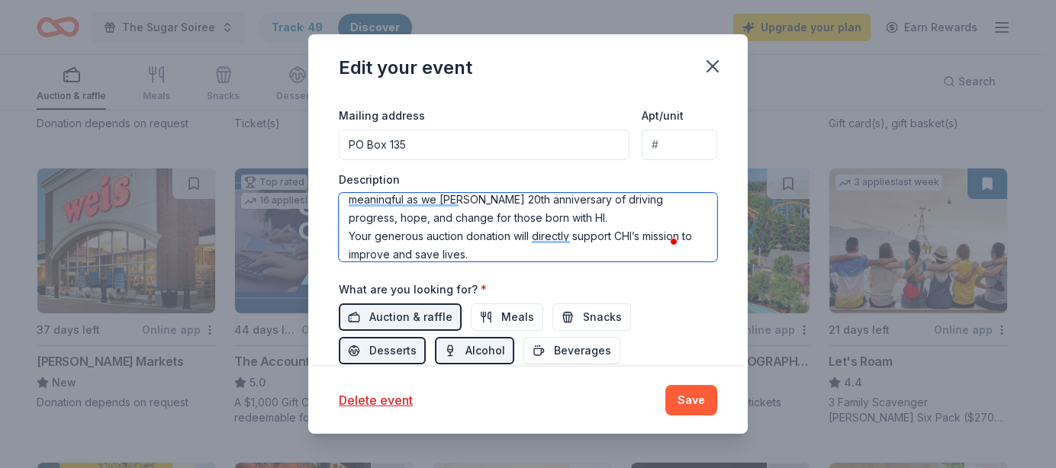
click at [668, 224] on textarea "Congenital Hyperinsulinism International (CHI) will host its annual Sugar Soiré…" at bounding box center [528, 227] width 378 height 69
type textarea "Congenital Hyperinsulinism International (CHI) will host its annual Sugar Soiré…"
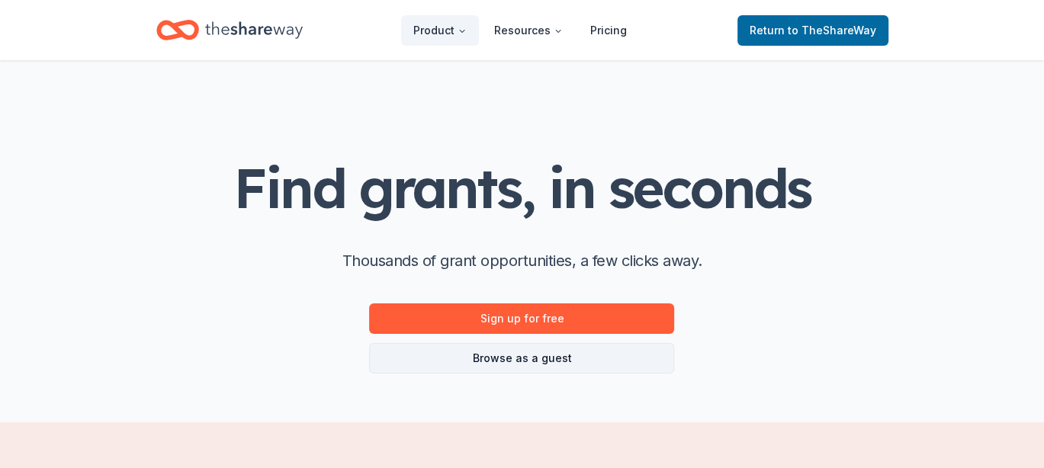
click at [502, 365] on link "Browse as a guest" at bounding box center [521, 358] width 305 height 31
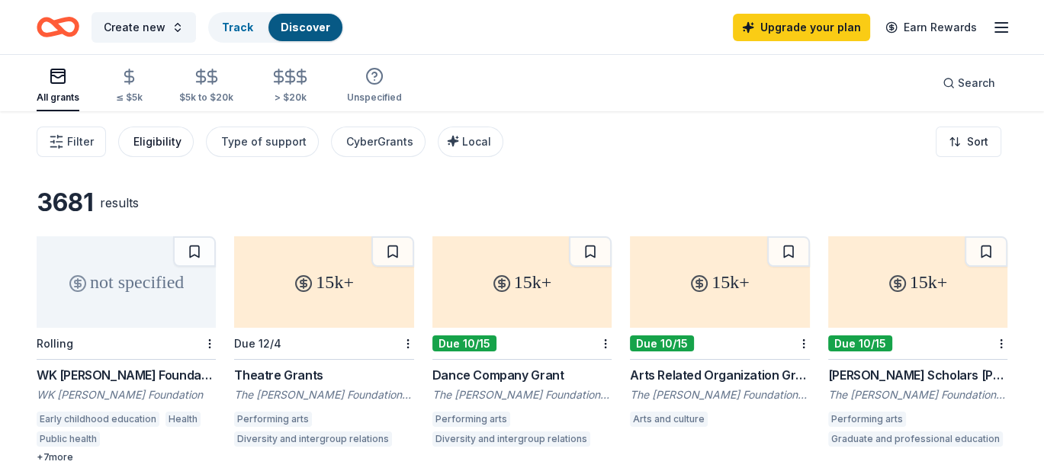
click at [159, 142] on div "Eligibility" at bounding box center [158, 142] width 48 height 18
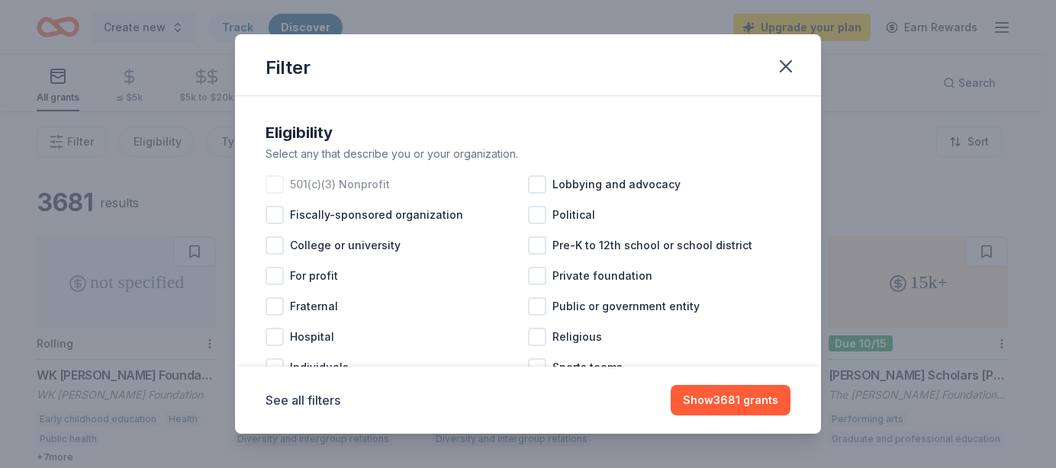
click at [272, 183] on div at bounding box center [274, 184] width 18 height 18
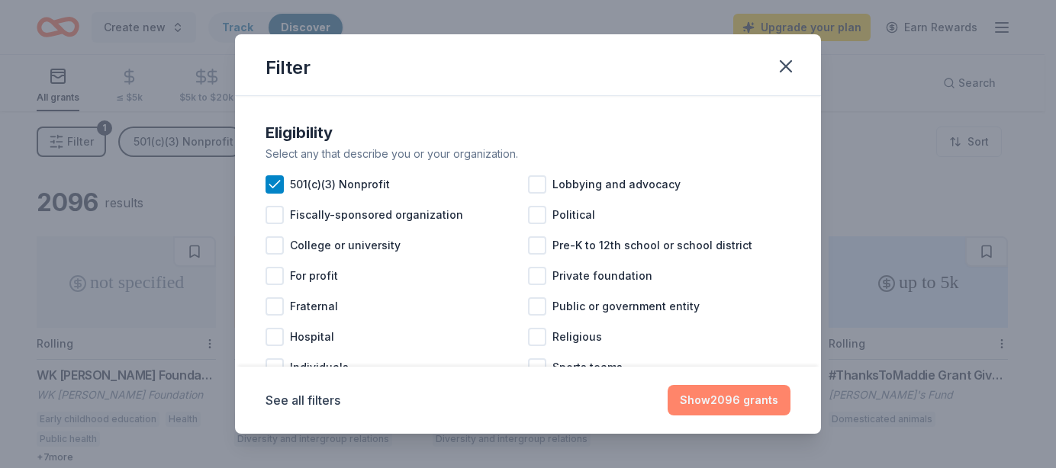
click at [746, 401] on button "Show 2096 grants" at bounding box center [729, 400] width 123 height 31
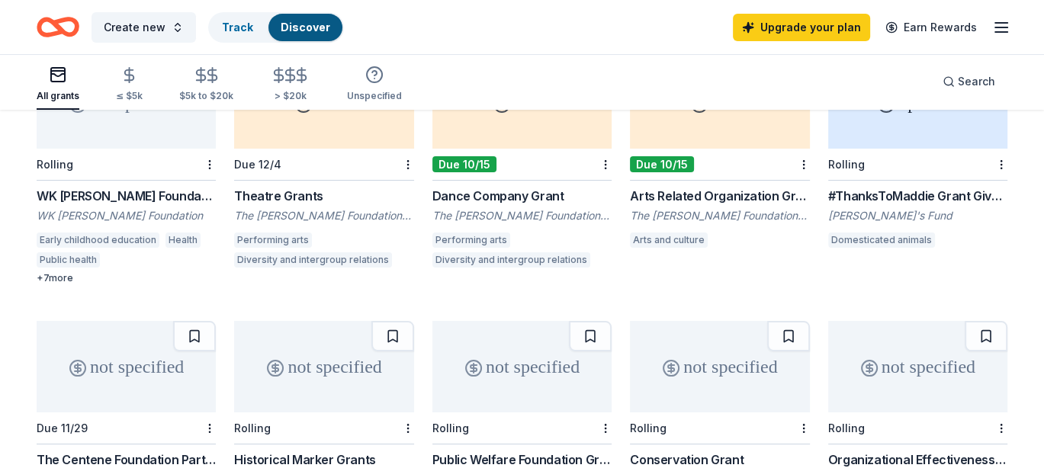
scroll to position [153, 0]
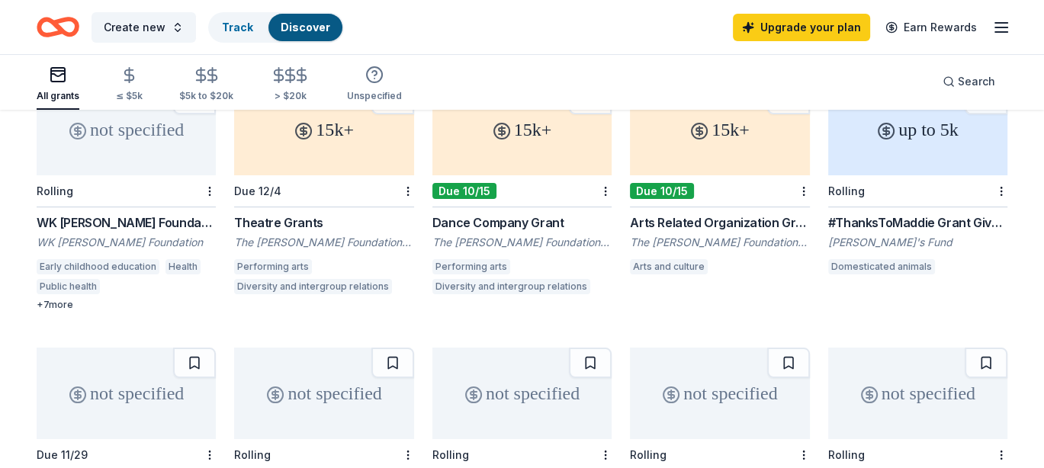
click at [906, 220] on div "#ThanksToMaddie Grant Giveaways" at bounding box center [918, 223] width 179 height 18
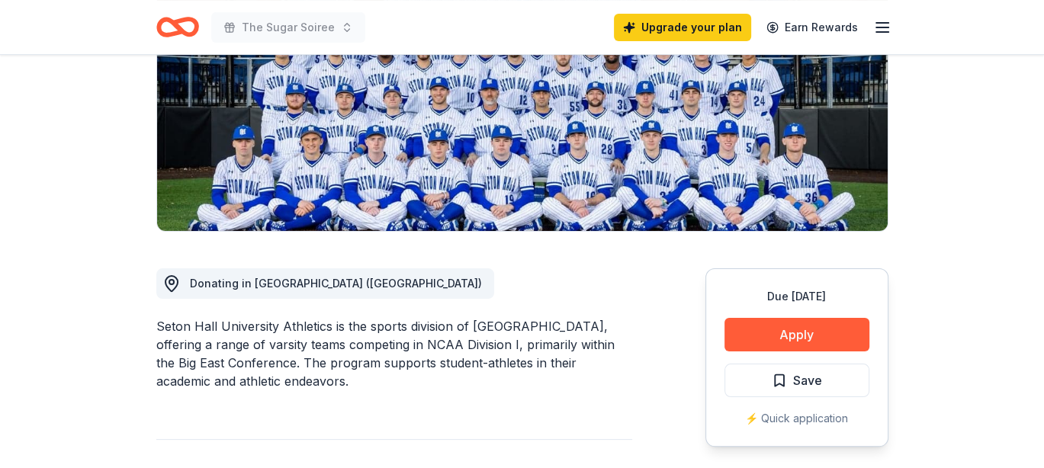
scroll to position [229, 0]
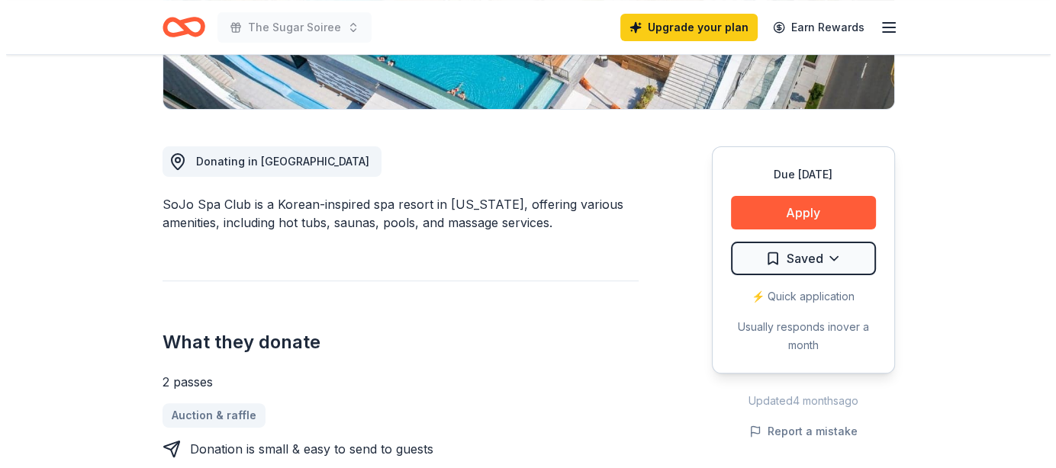
scroll to position [381, 0]
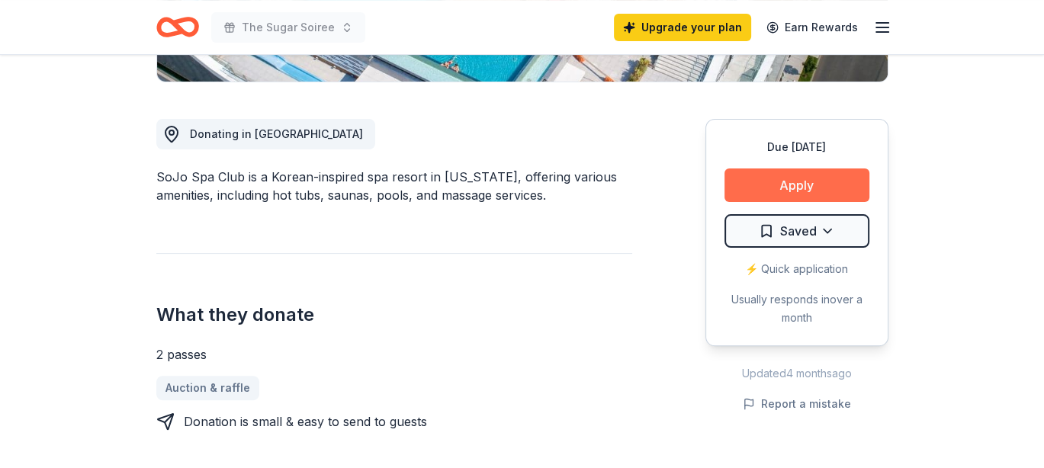
click at [800, 185] on button "Apply" at bounding box center [797, 186] width 145 height 34
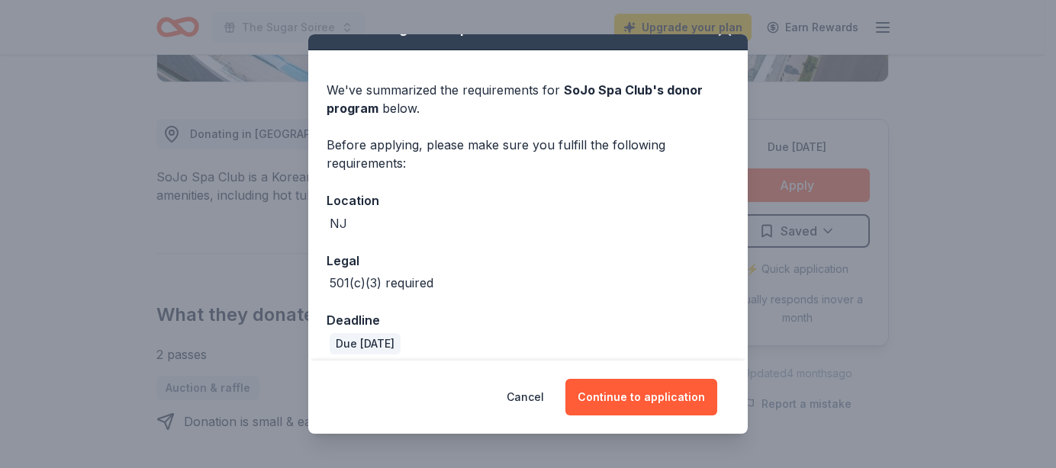
scroll to position [40, 0]
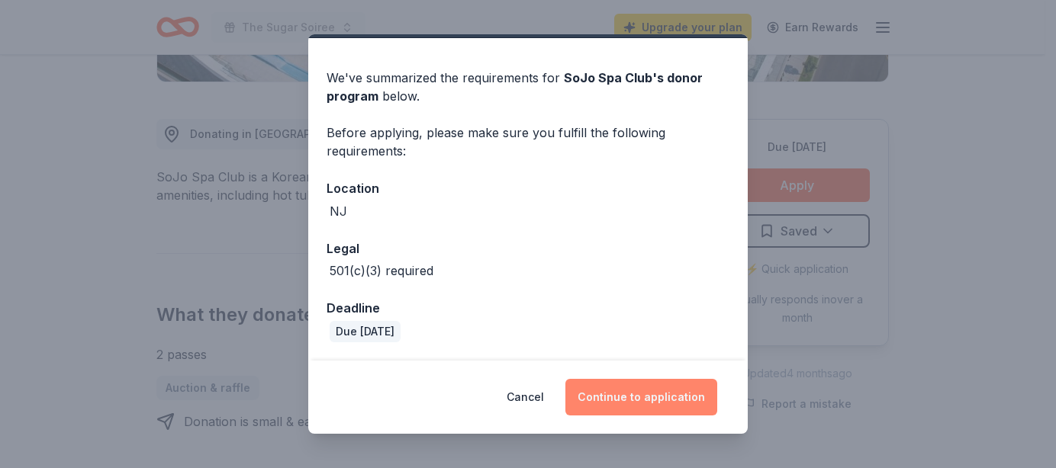
click at [638, 399] on button "Continue to application" at bounding box center [641, 397] width 152 height 37
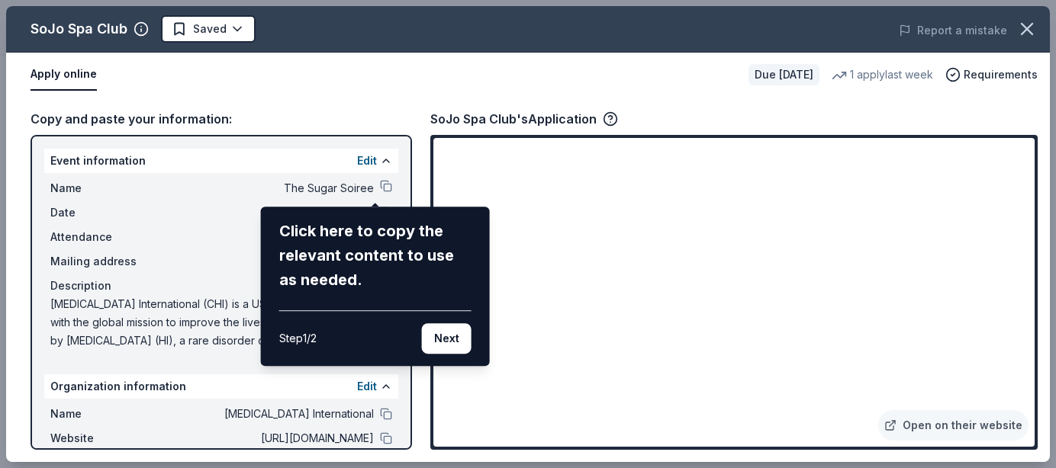
click at [375, 185] on div "SoJo Spa Club Saved Report a mistake Apply online Due in 21 days 1 apply last w…" at bounding box center [528, 234] width 1044 height 456
click at [445, 344] on button "Next" at bounding box center [447, 338] width 50 height 31
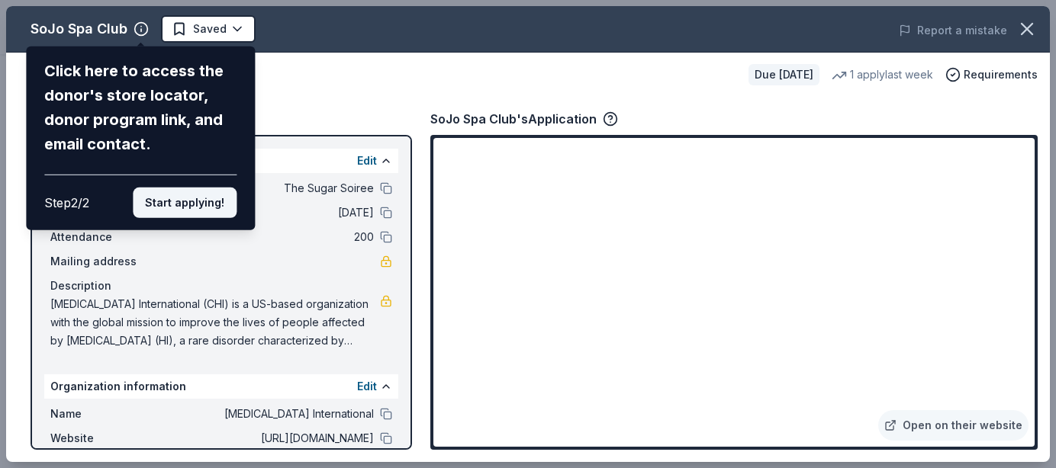
click at [194, 208] on button "Start applying!" at bounding box center [185, 203] width 104 height 31
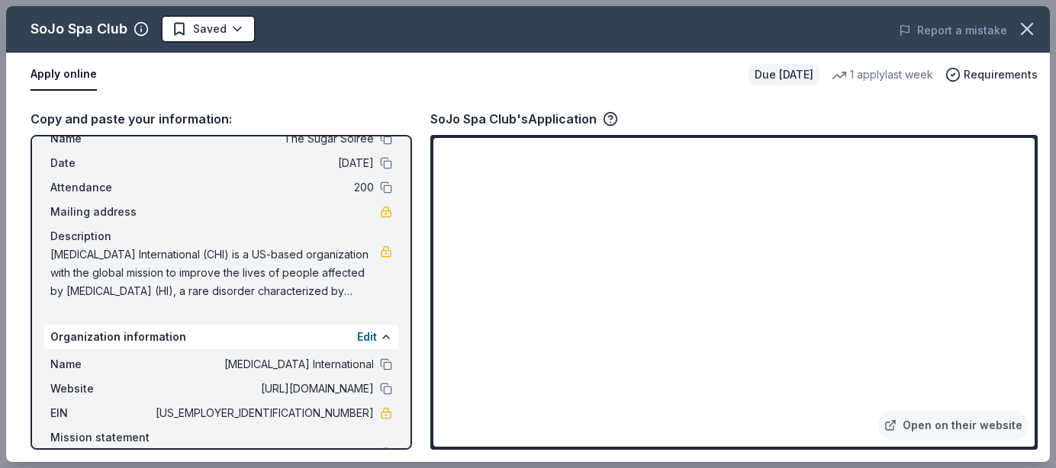
scroll to position [0, 0]
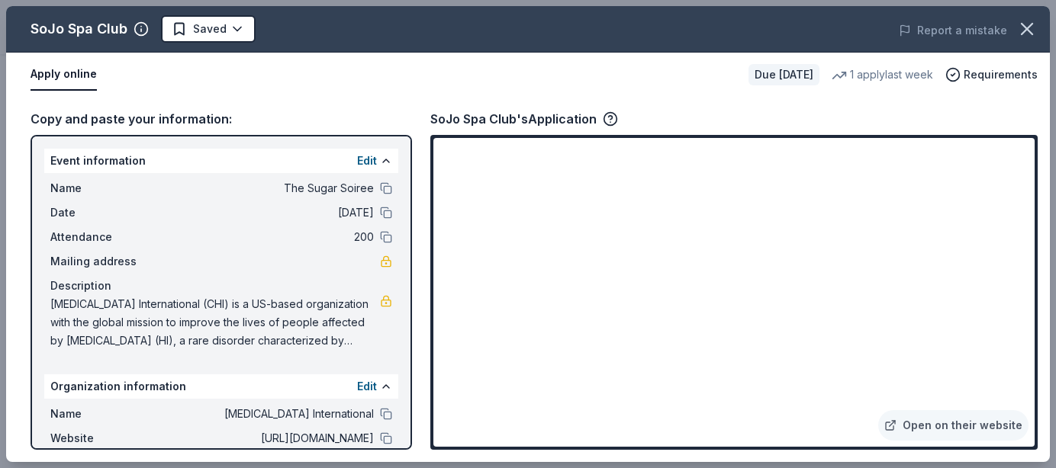
click at [110, 257] on span "Mailing address" at bounding box center [101, 262] width 102 height 18
click at [1021, 22] on icon "button" at bounding box center [1026, 28] width 21 height 21
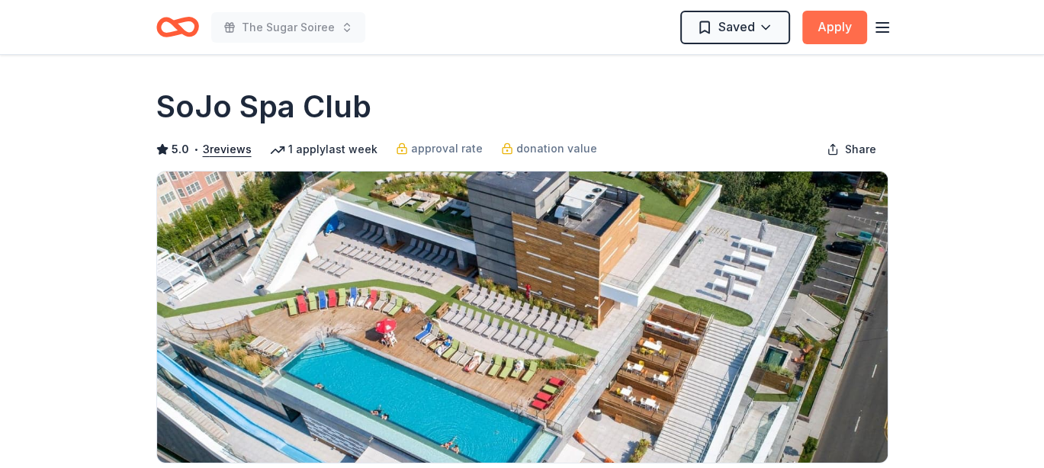
click at [864, 32] on button "Apply" at bounding box center [835, 28] width 65 height 34
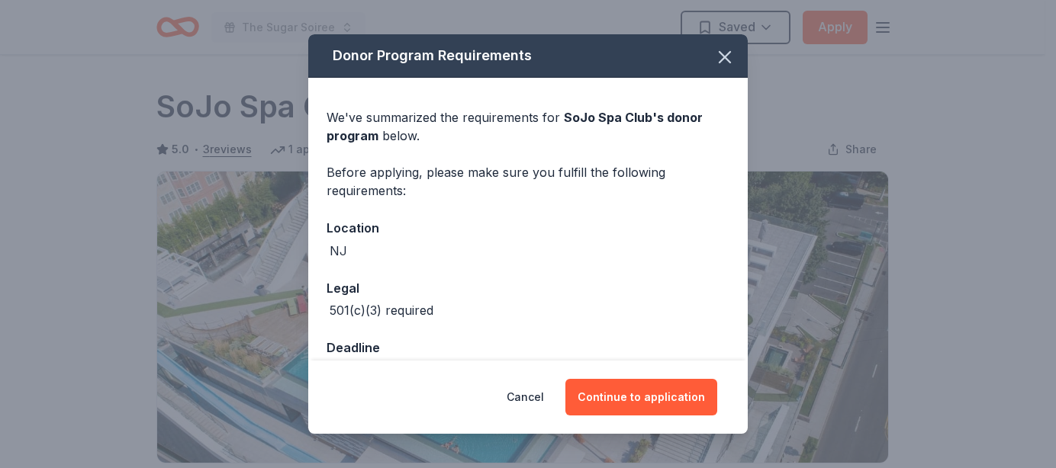
click at [887, 28] on div "Donor Program Requirements We've summarized the requirements for SoJo Spa Club …" at bounding box center [528, 234] width 1056 height 468
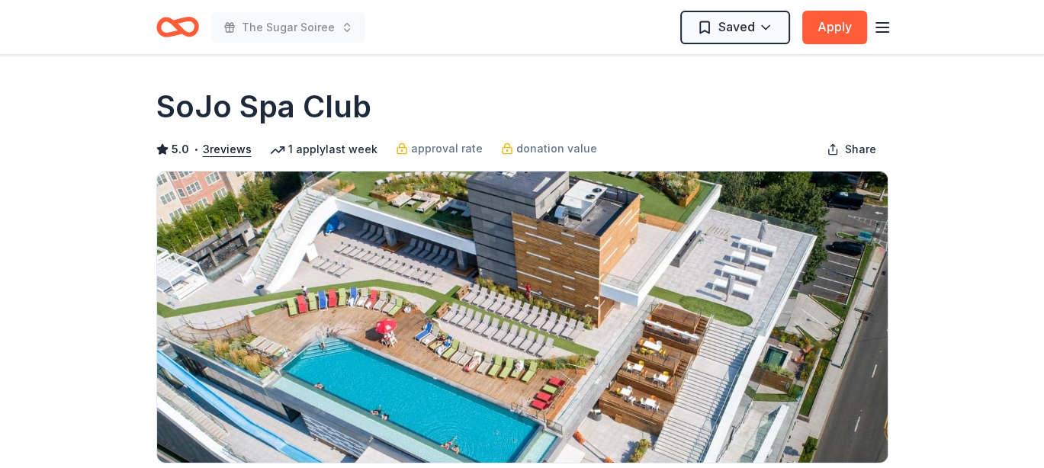
click at [881, 25] on icon "button" at bounding box center [883, 27] width 18 height 18
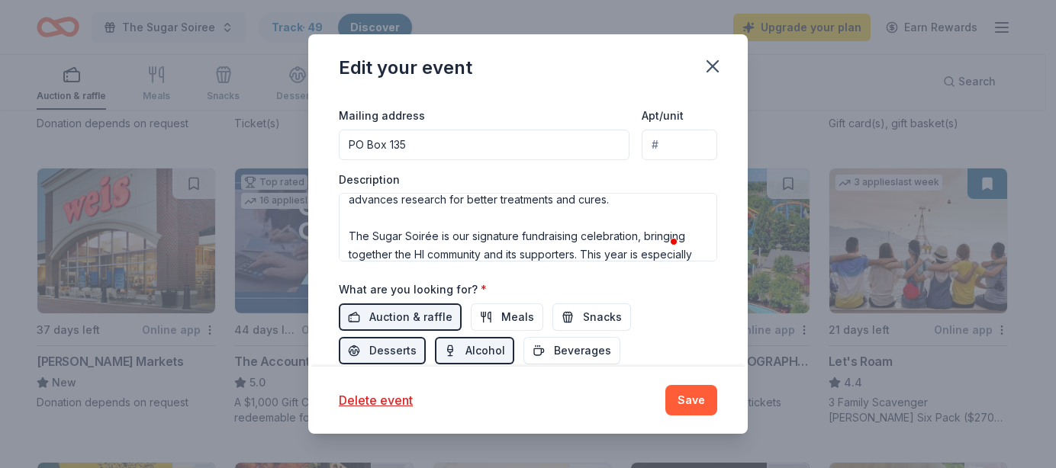
scroll to position [153, 0]
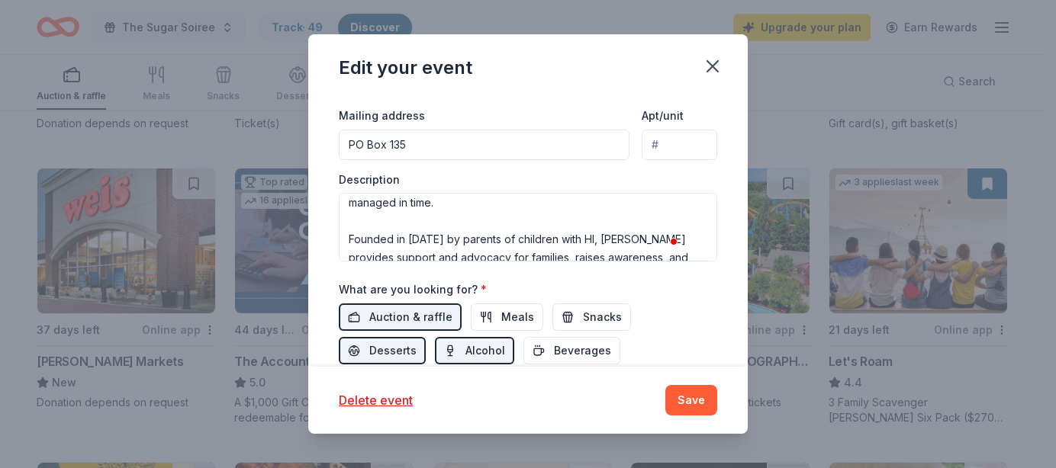
drag, startPoint x: 589, startPoint y: 238, endPoint x: 436, endPoint y: 240, distance: 152.6
click at [436, 240] on textarea "Congenital Hyperinsulinism International (CHI) will host its annual Sugar Soiré…" at bounding box center [528, 227] width 378 height 69
click at [437, 251] on textarea "Congenital Hyperinsulinism International (CHI) will host its annual Sugar Soiré…" at bounding box center [528, 227] width 378 height 69
click at [541, 252] on textarea "Congenital Hyperinsulinism International (CHI) will host its annual Sugar Soiré…" at bounding box center [528, 227] width 378 height 69
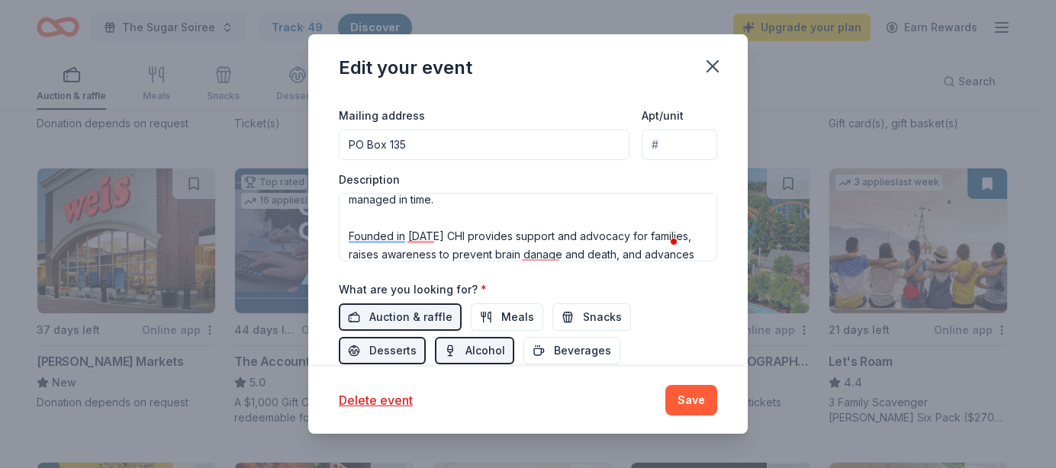
click at [541, 252] on textarea "Congenital Hyperinsulinism International (CHI) will host its annual Sugar Soiré…" at bounding box center [528, 227] width 378 height 69
click at [537, 252] on textarea "Congenital Hyperinsulinism International (CHI) will host its annual Sugar Soiré…" at bounding box center [528, 227] width 378 height 69
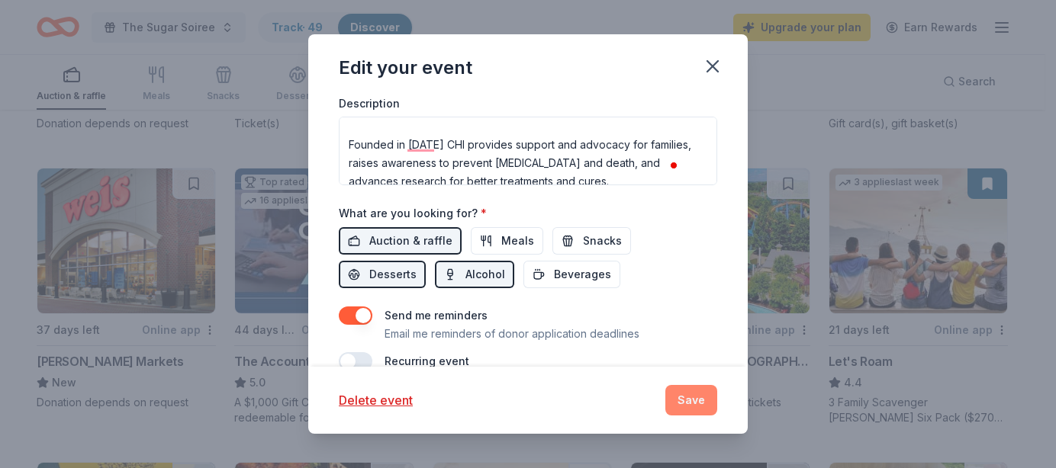
type textarea "[MEDICAL_DATA] International (CHI) will host its annual Sugar Soirée [DATE][DAT…"
click at [689, 398] on button "Save" at bounding box center [691, 400] width 52 height 31
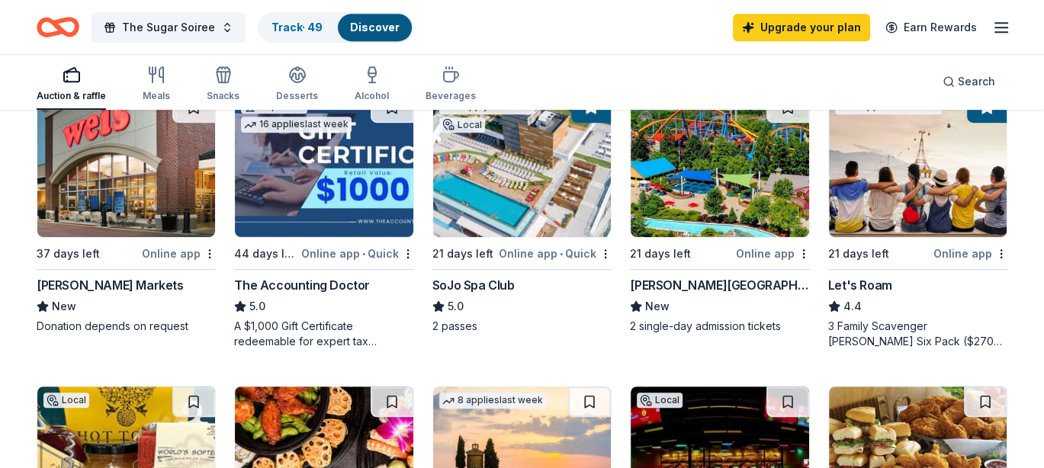
click at [555, 248] on div "Online app • Quick" at bounding box center [555, 253] width 113 height 19
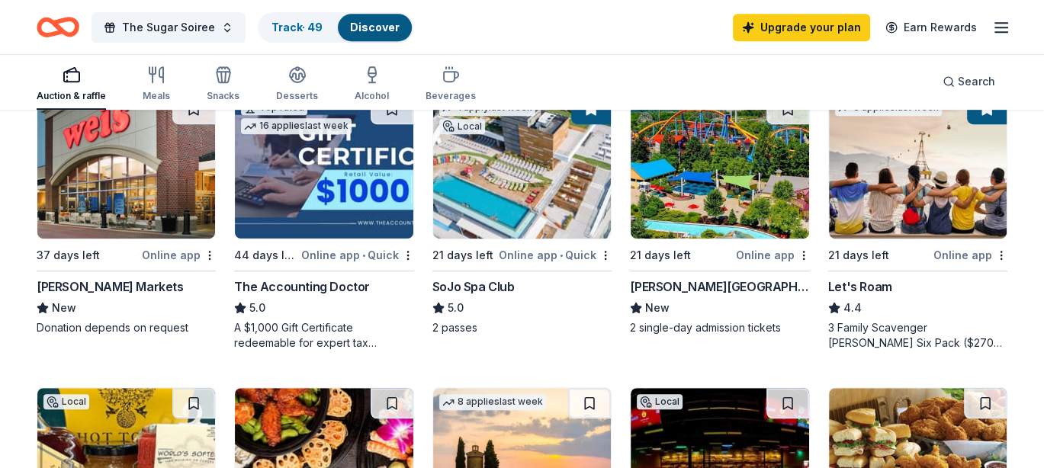
scroll to position [381, 0]
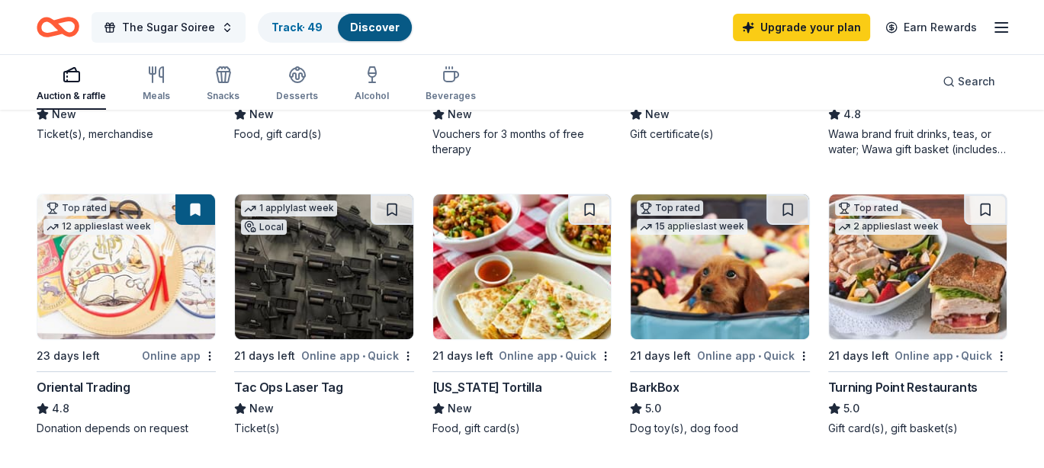
click at [177, 19] on span "The Sugar Soiree" at bounding box center [168, 27] width 93 height 18
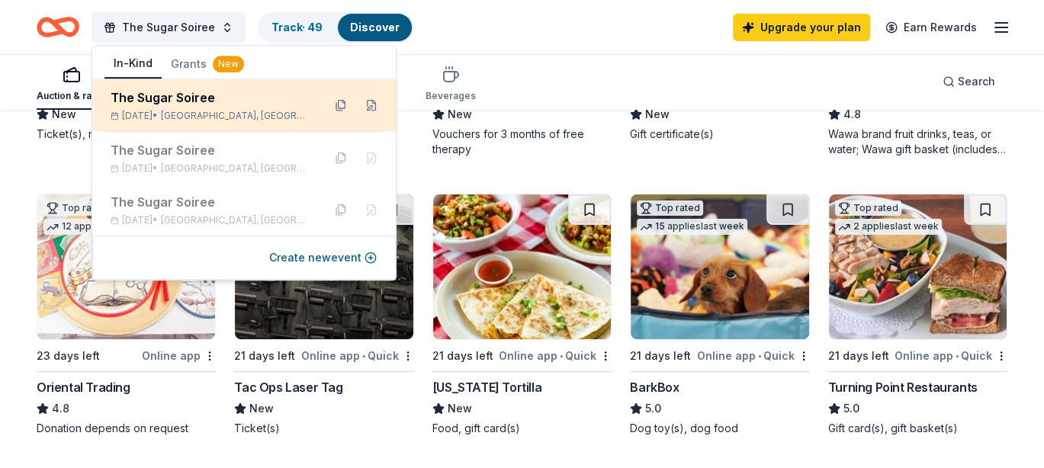
click at [191, 95] on div "The Sugar Soiree" at bounding box center [211, 97] width 200 height 18
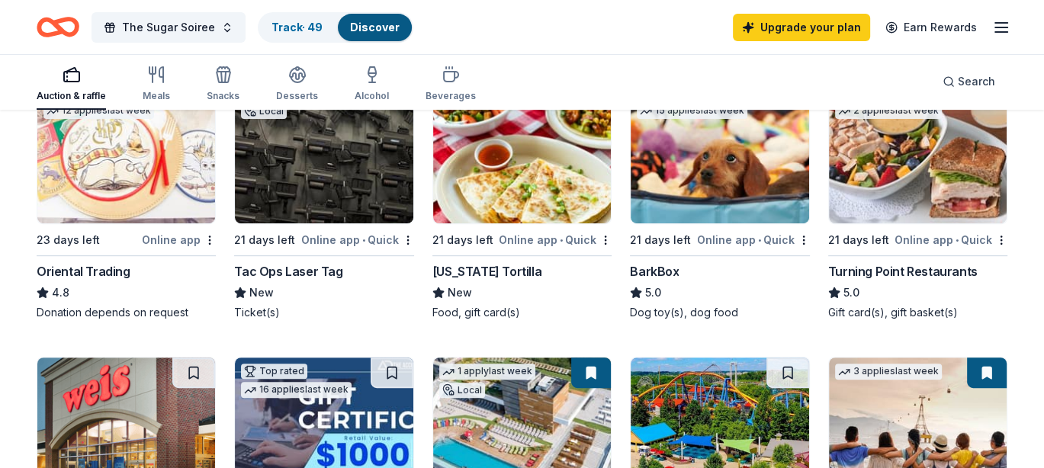
scroll to position [687, 0]
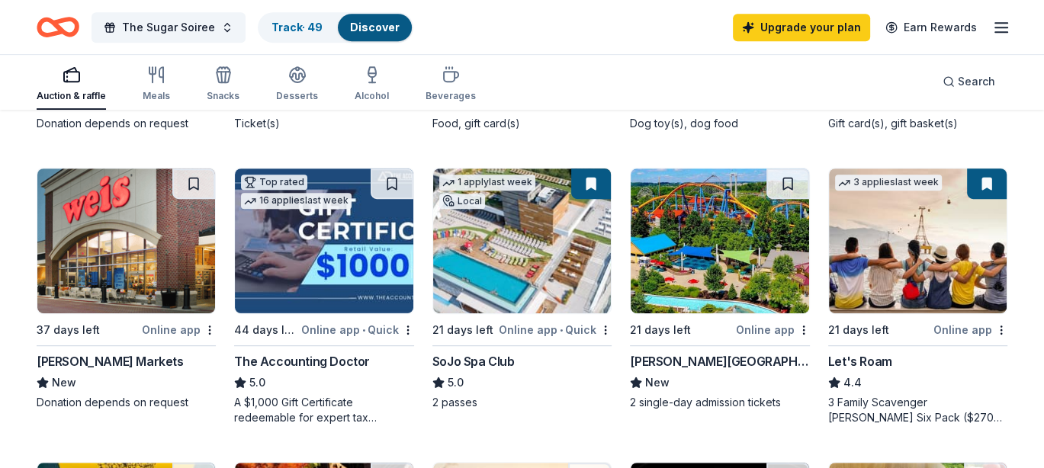
click at [591, 188] on button at bounding box center [591, 184] width 40 height 31
click at [960, 326] on div "Online app" at bounding box center [971, 329] width 74 height 19
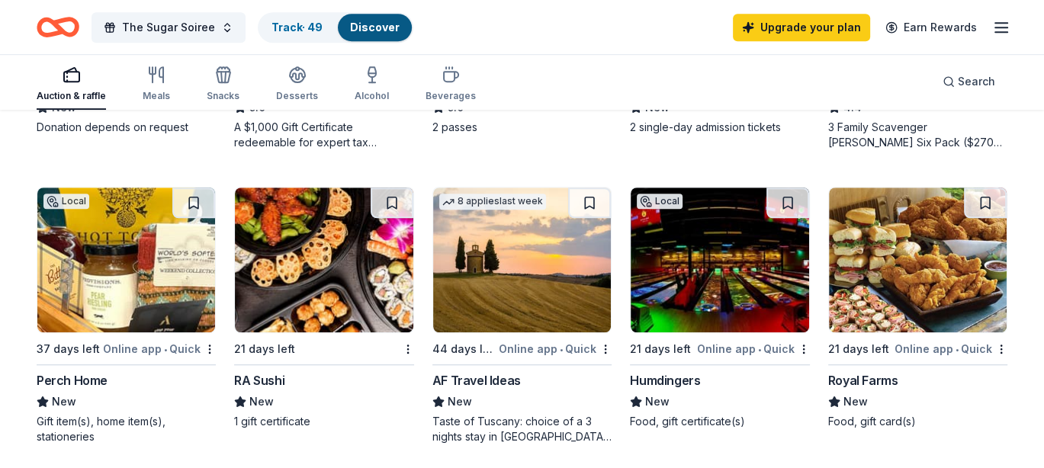
scroll to position [992, 0]
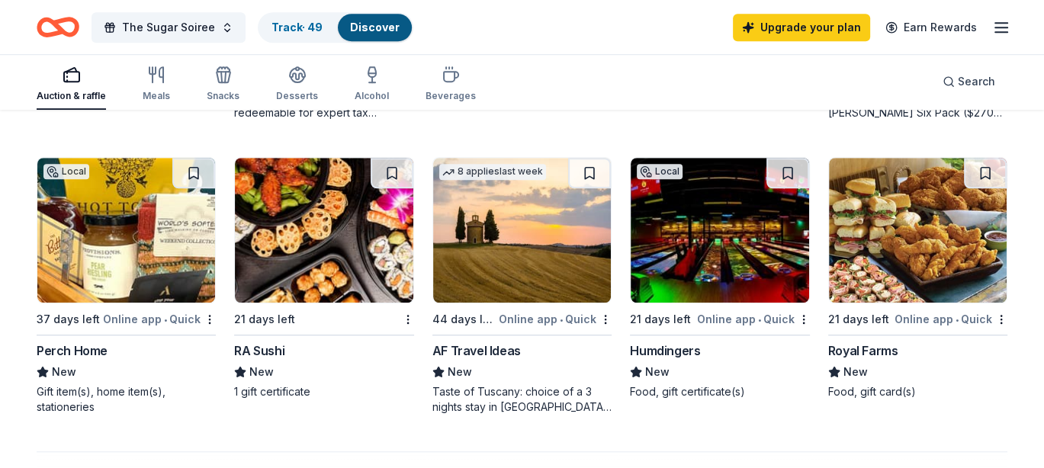
click at [322, 201] on img at bounding box center [324, 230] width 178 height 145
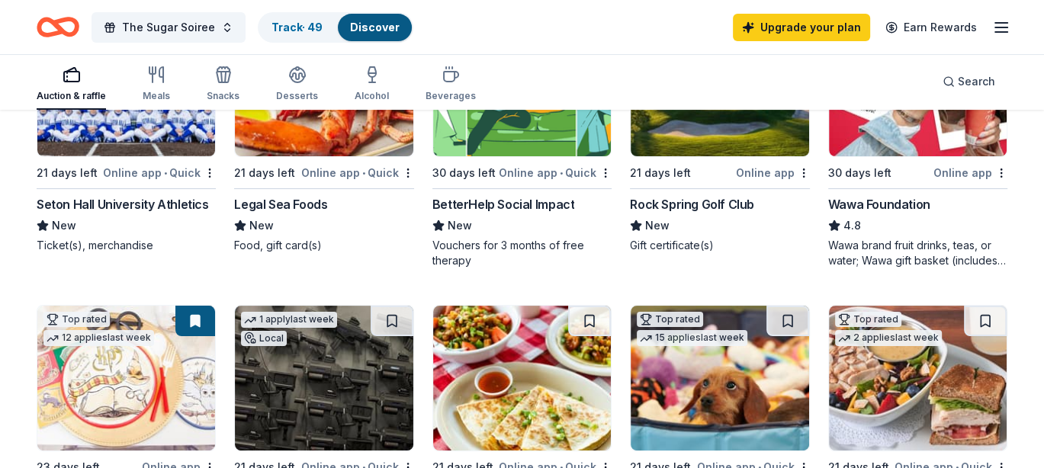
scroll to position [0, 0]
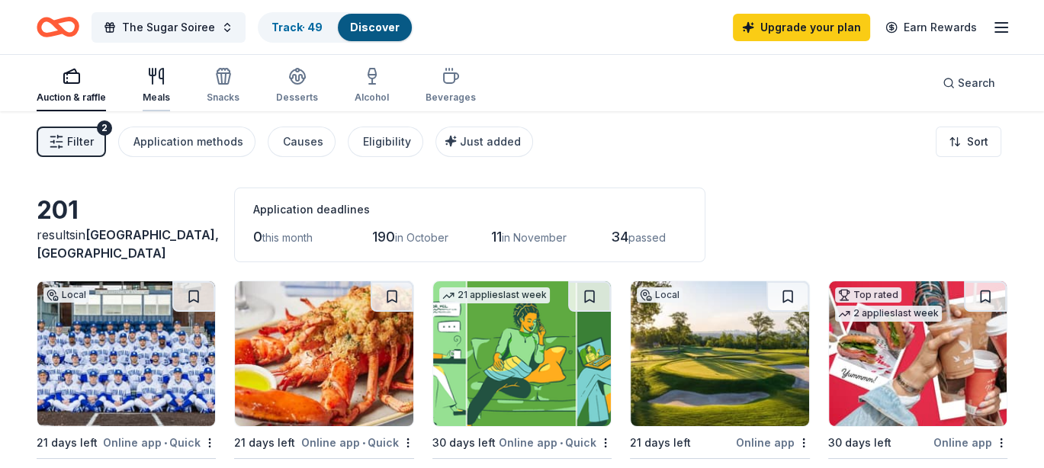
click at [156, 79] on icon "button" at bounding box center [156, 76] width 18 height 18
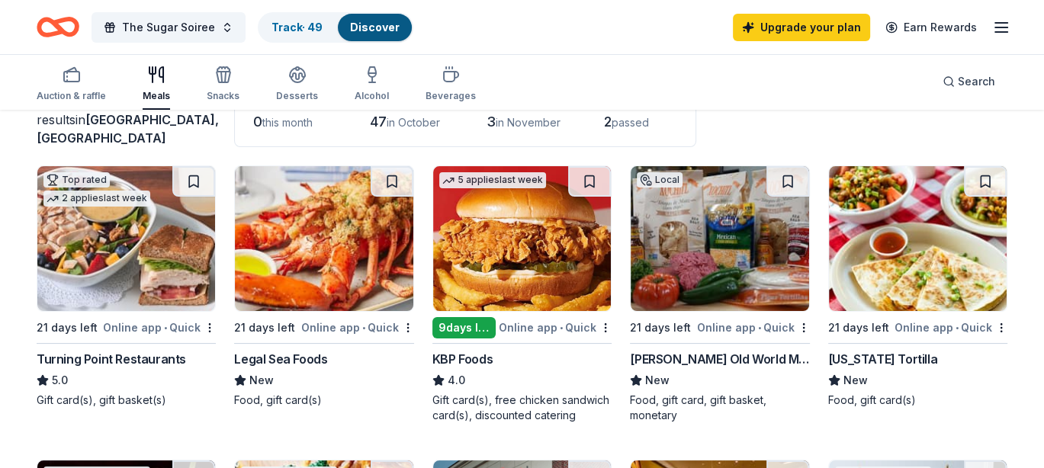
scroll to position [153, 0]
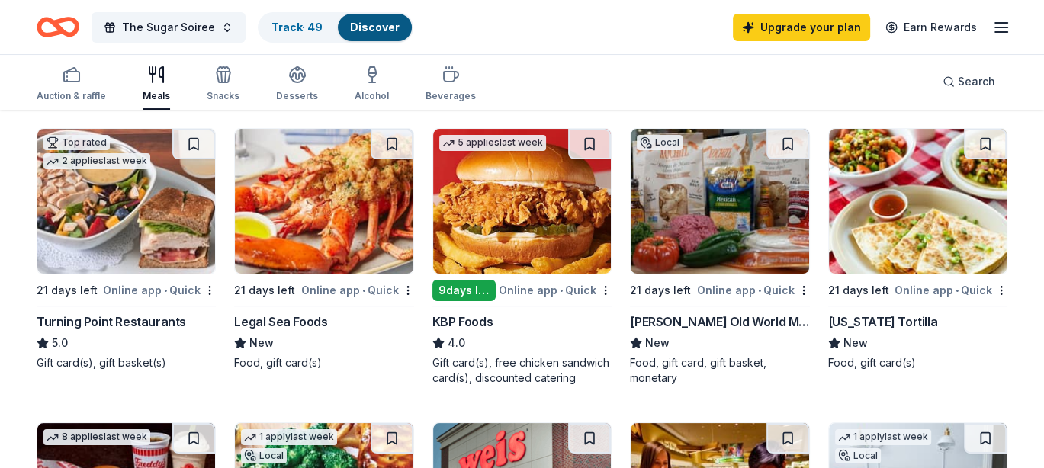
click at [343, 286] on div "Online app • Quick" at bounding box center [357, 290] width 113 height 19
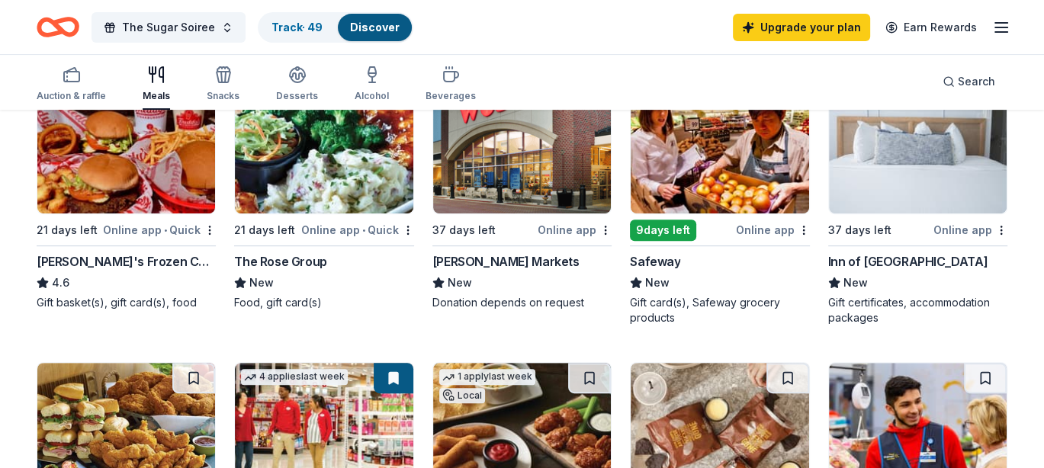
scroll to position [534, 0]
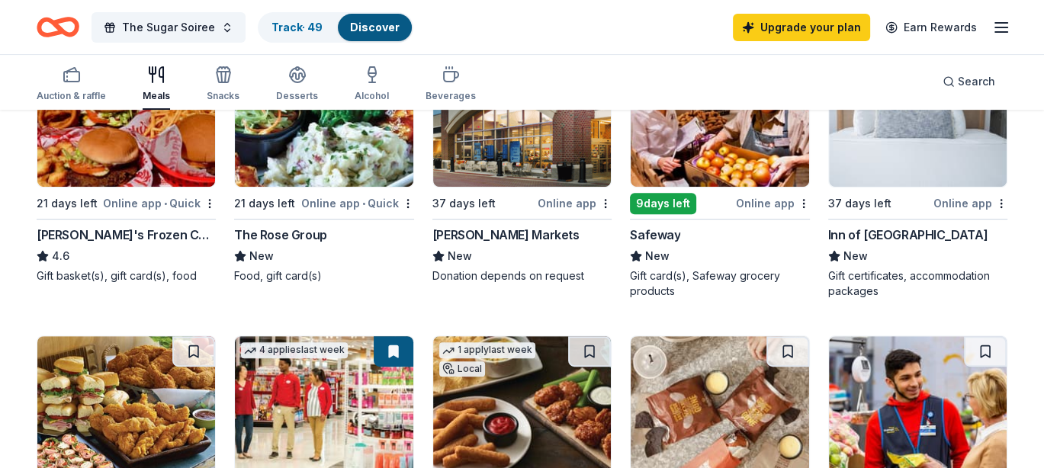
click at [880, 233] on div "Inn of [GEOGRAPHIC_DATA]" at bounding box center [908, 235] width 159 height 18
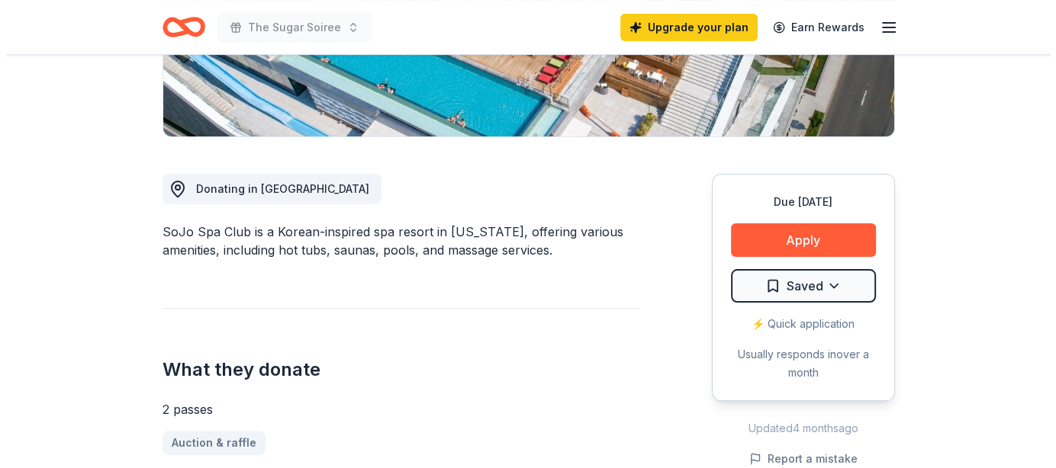
scroll to position [381, 0]
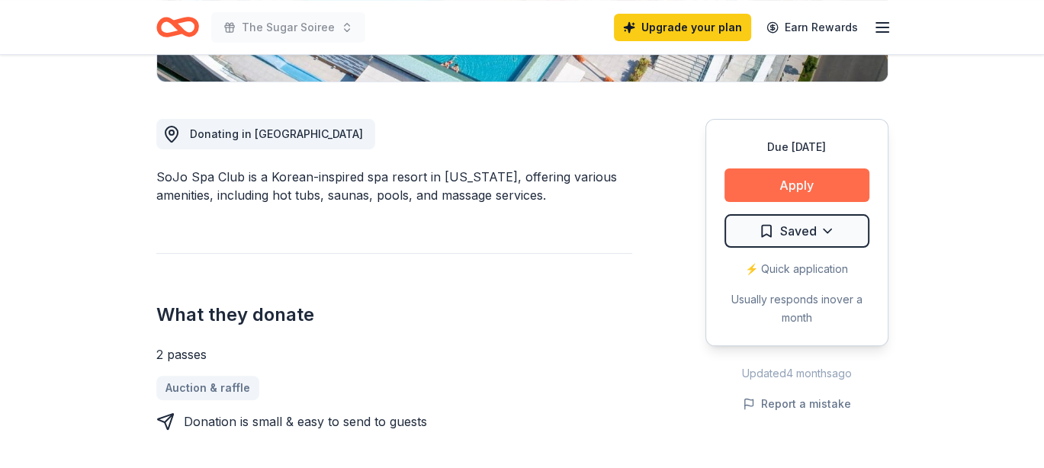
click at [797, 184] on button "Apply" at bounding box center [797, 186] width 145 height 34
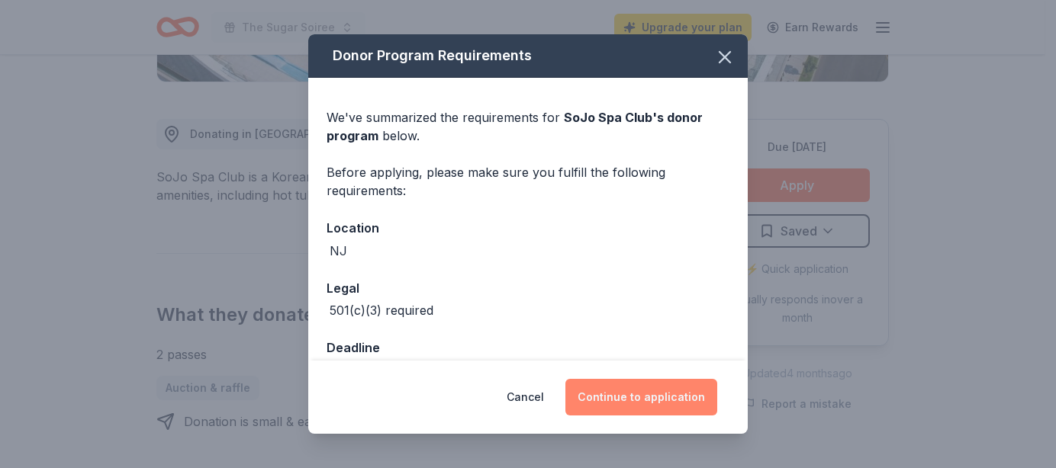
click at [626, 390] on button "Continue to application" at bounding box center [641, 397] width 152 height 37
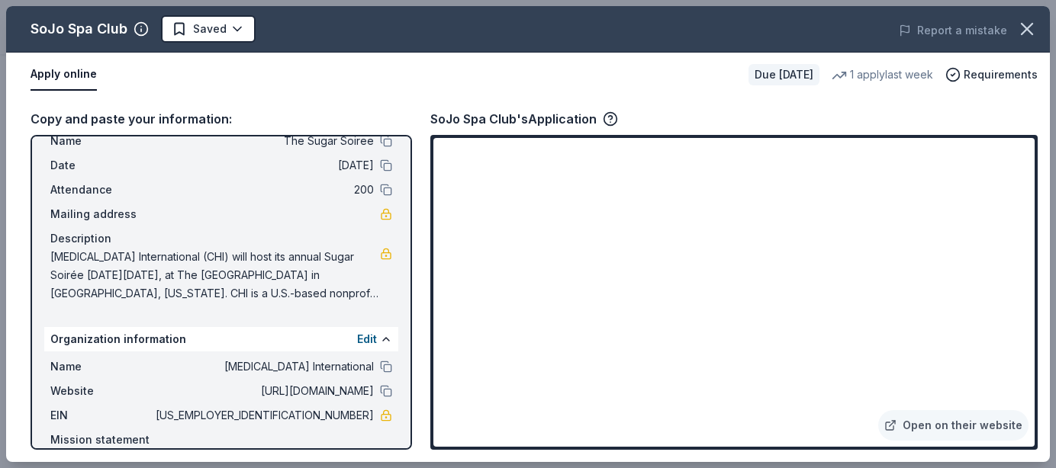
scroll to position [0, 0]
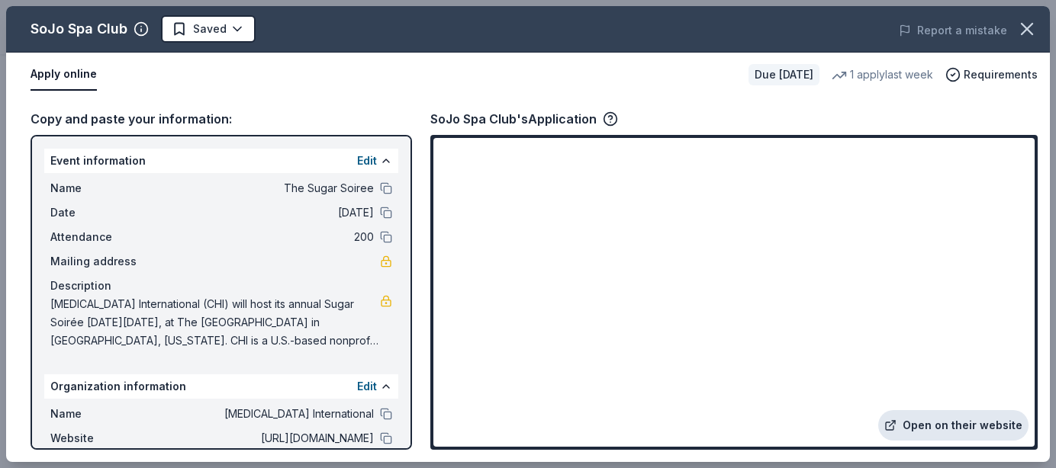
click at [936, 420] on link "Open on their website" at bounding box center [953, 425] width 150 height 31
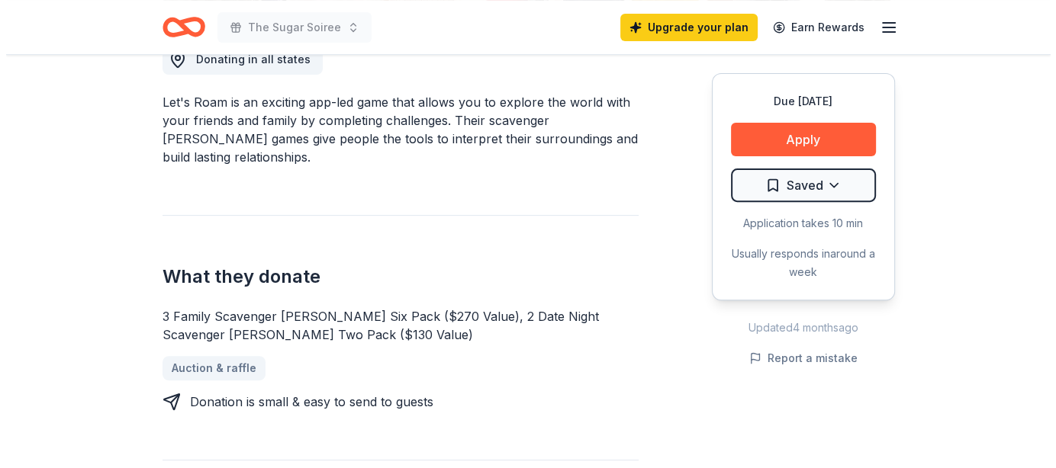
scroll to position [458, 0]
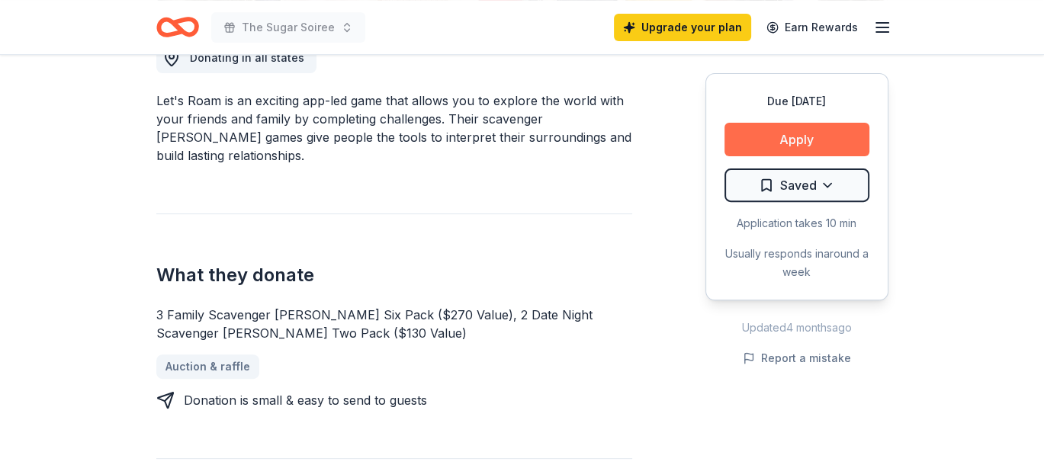
click at [791, 144] on button "Apply" at bounding box center [797, 140] width 145 height 34
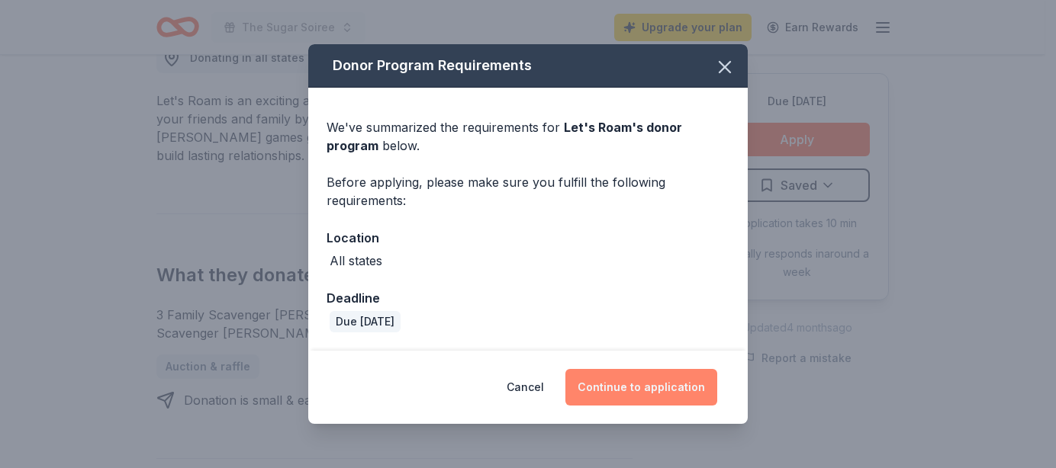
click at [613, 389] on button "Continue to application" at bounding box center [641, 387] width 152 height 37
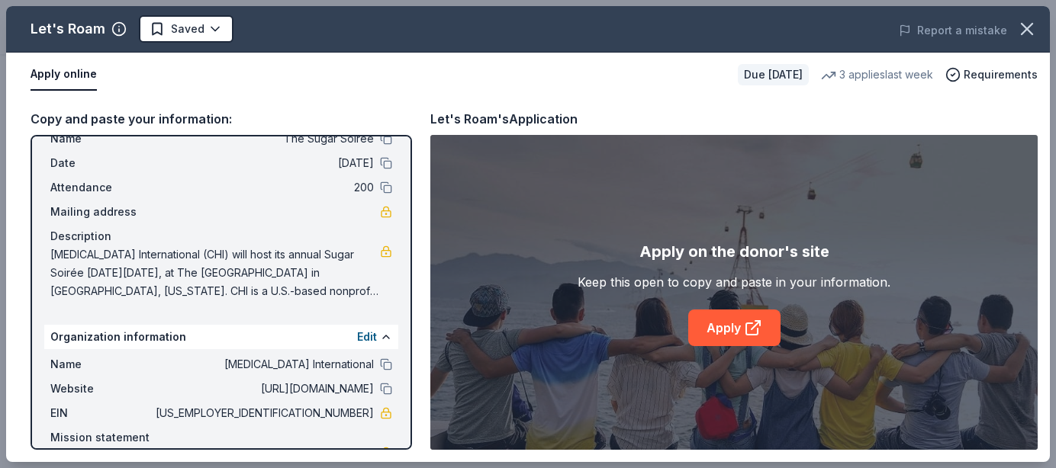
scroll to position [0, 0]
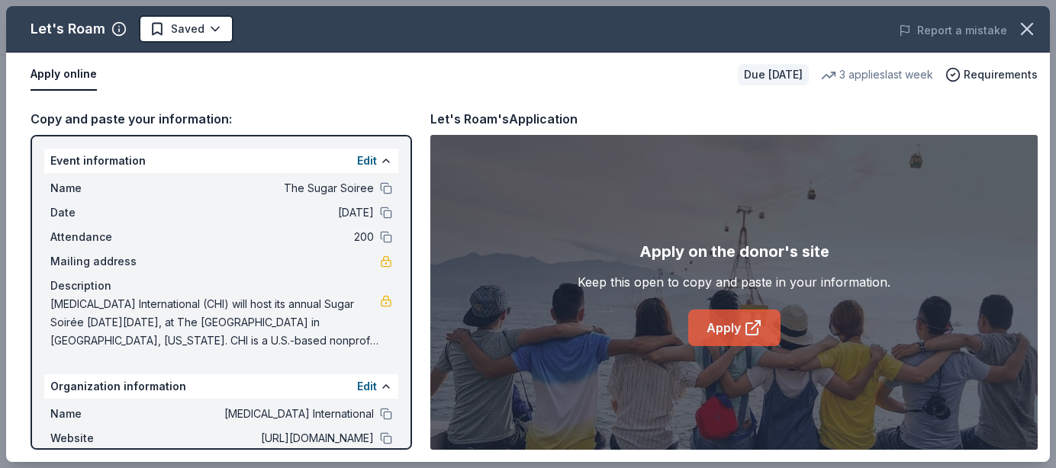
click at [716, 321] on link "Apply" at bounding box center [734, 328] width 92 height 37
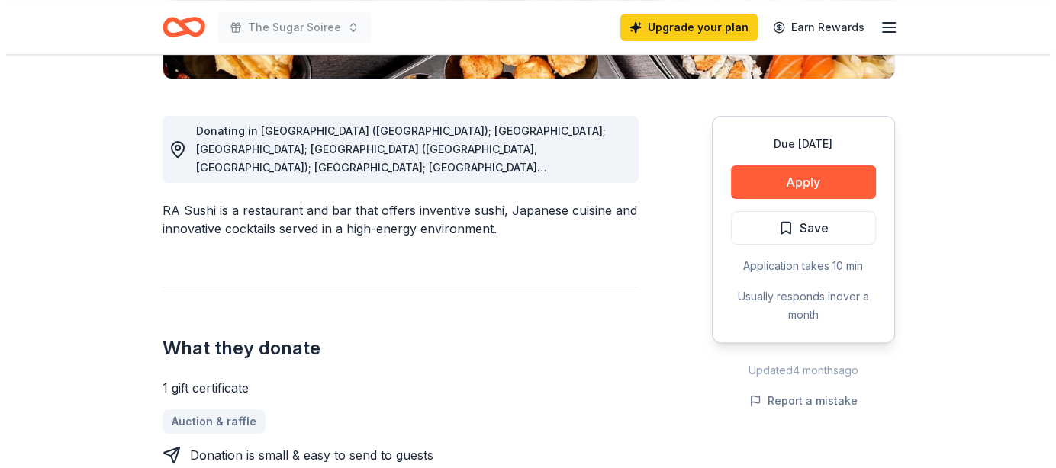
scroll to position [305, 0]
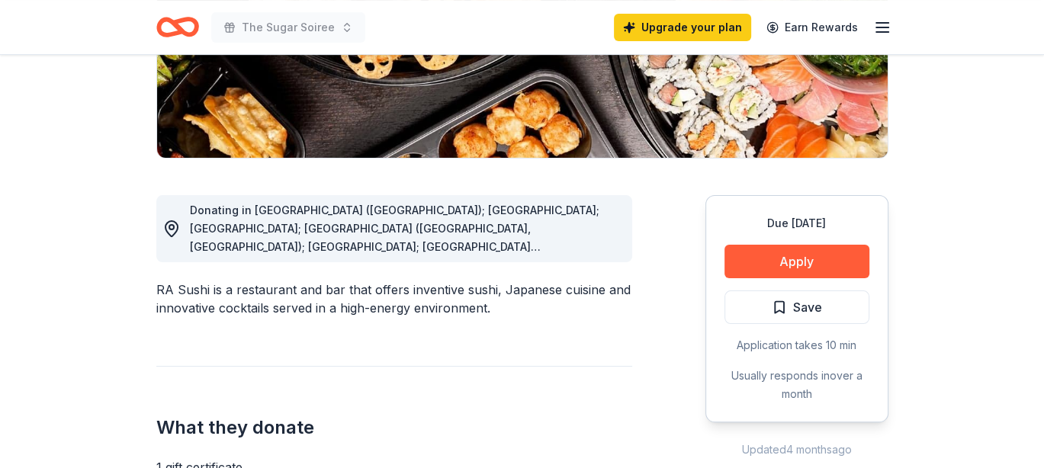
click at [552, 235] on div "Donating in [GEOGRAPHIC_DATA] ([GEOGRAPHIC_DATA]); [GEOGRAPHIC_DATA]; [GEOGRAPH…" at bounding box center [405, 228] width 430 height 55
click at [796, 259] on button "Apply" at bounding box center [797, 262] width 145 height 34
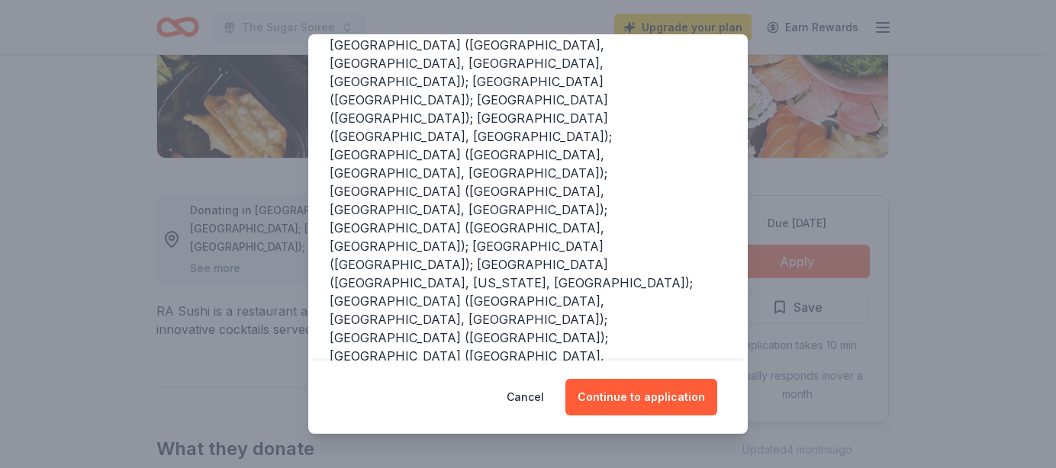
scroll to position [304, 0]
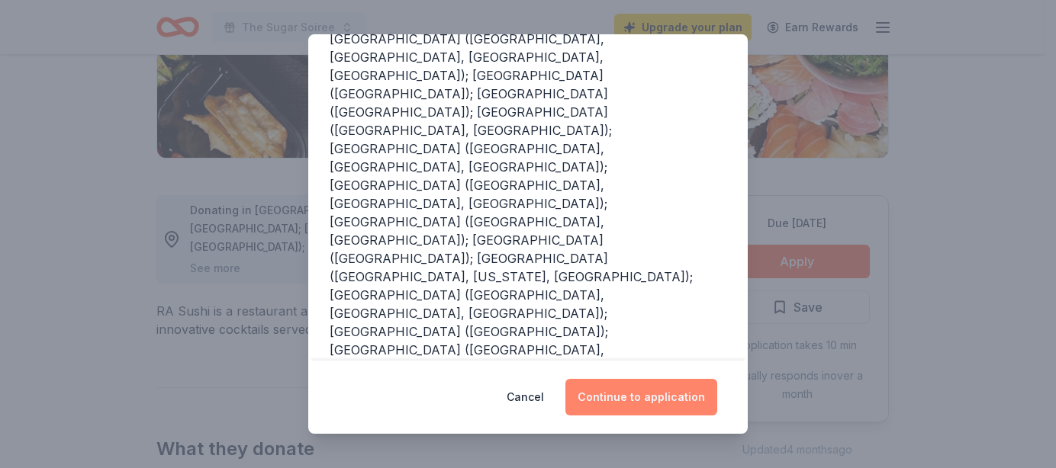
click at [639, 394] on button "Continue to application" at bounding box center [641, 397] width 152 height 37
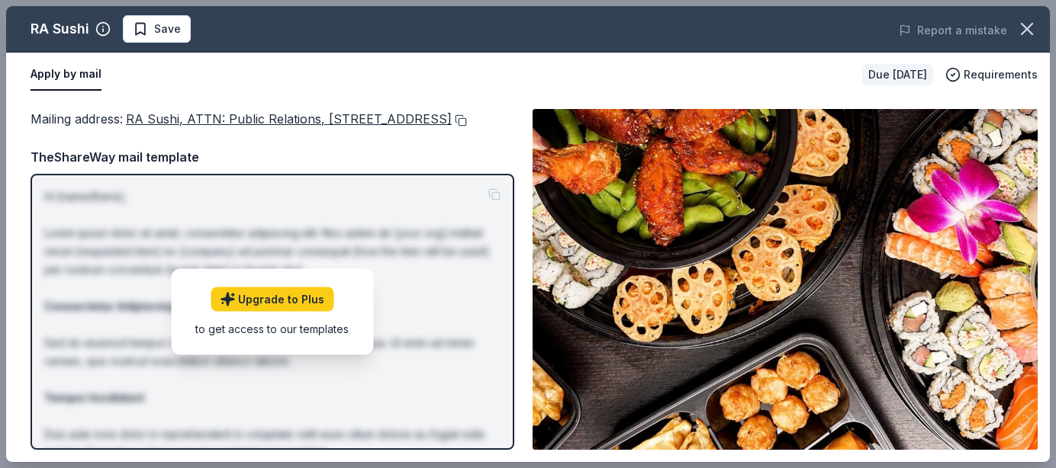
click at [452, 127] on button at bounding box center [459, 120] width 15 height 12
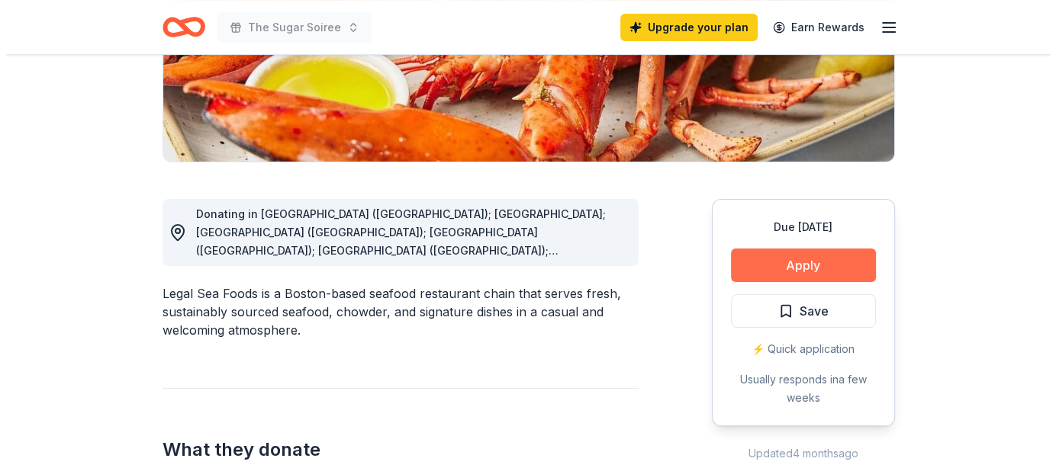
scroll to position [305, 0]
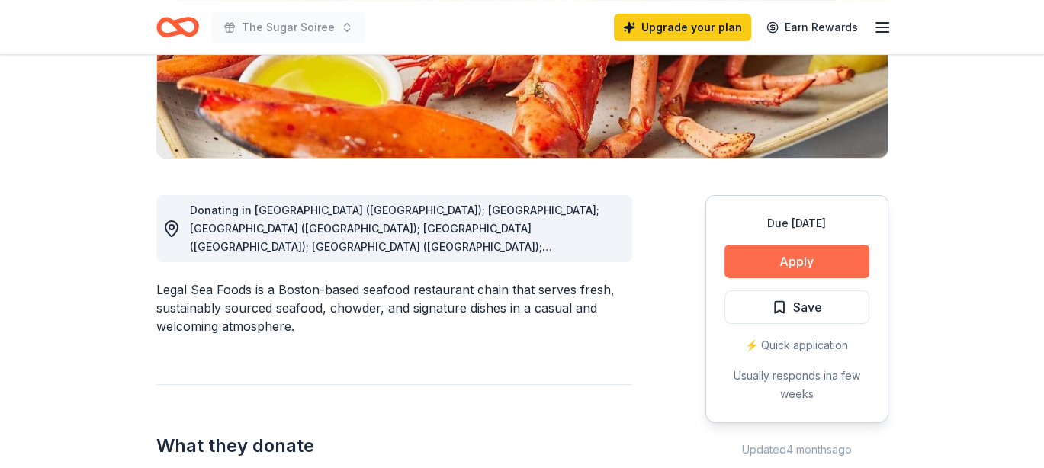
click at [793, 256] on button "Apply" at bounding box center [797, 262] width 145 height 34
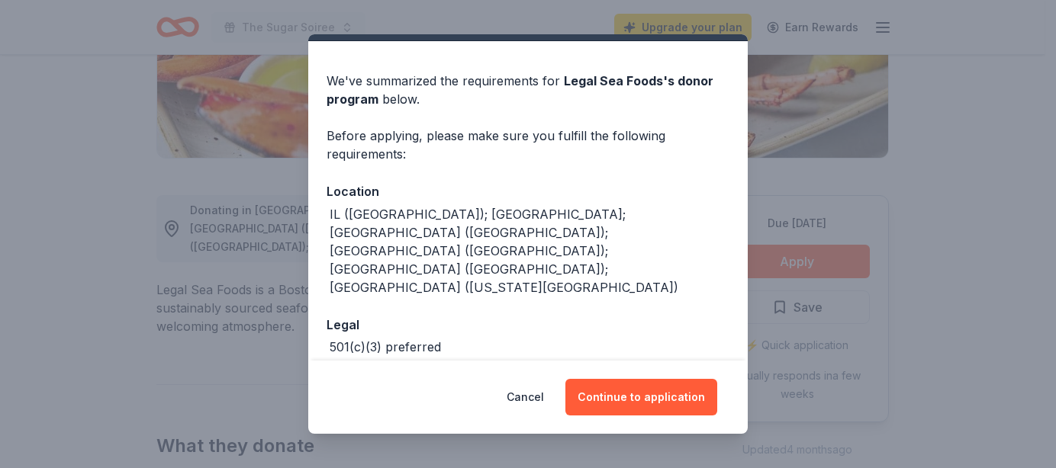
scroll to position [58, 0]
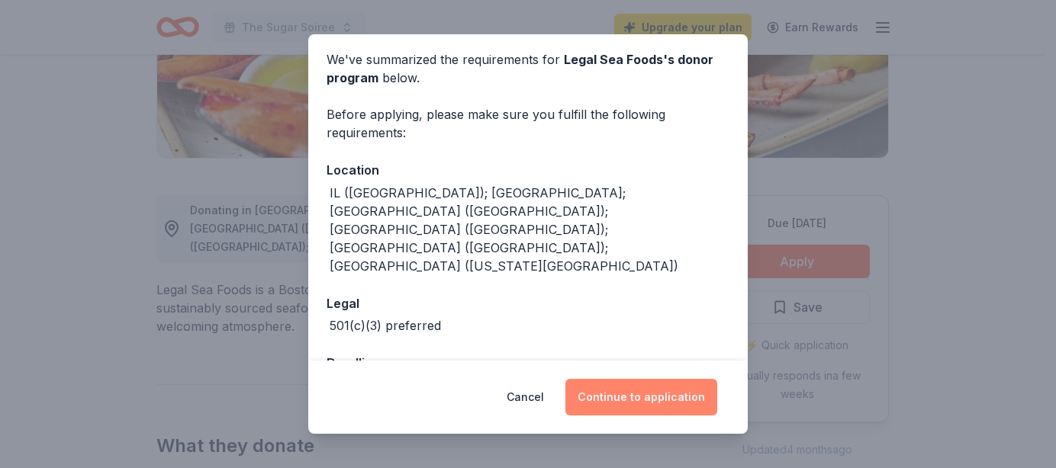
click at [632, 397] on button "Continue to application" at bounding box center [641, 397] width 152 height 37
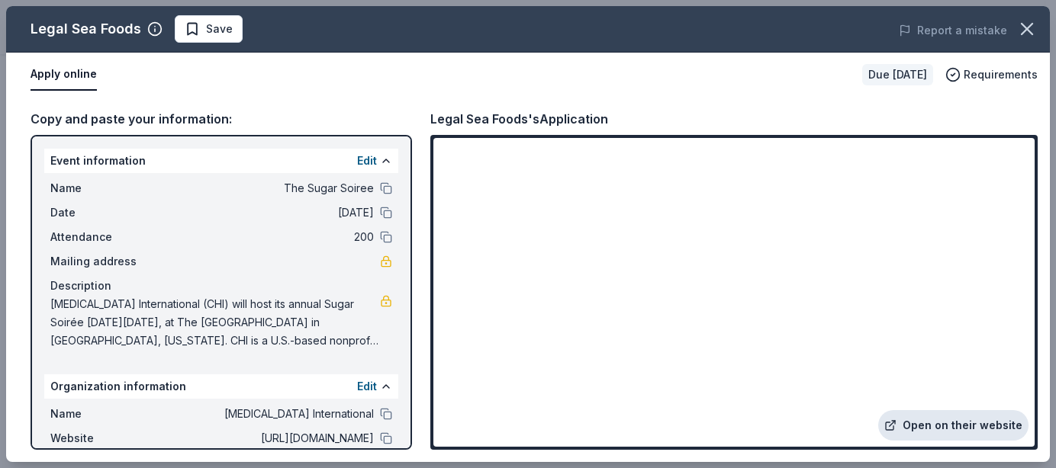
click at [958, 426] on link "Open on their website" at bounding box center [953, 425] width 150 height 31
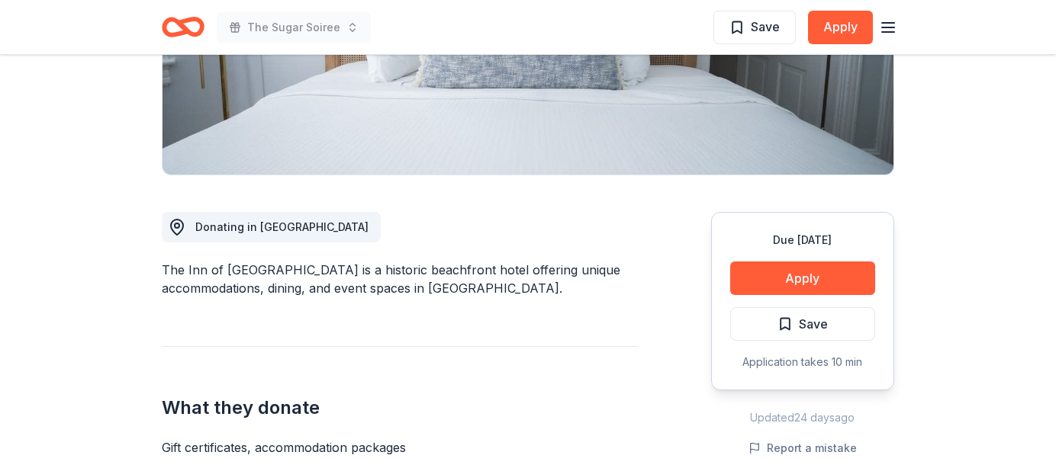
scroll to position [305, 0]
